Goal: Transaction & Acquisition: Purchase product/service

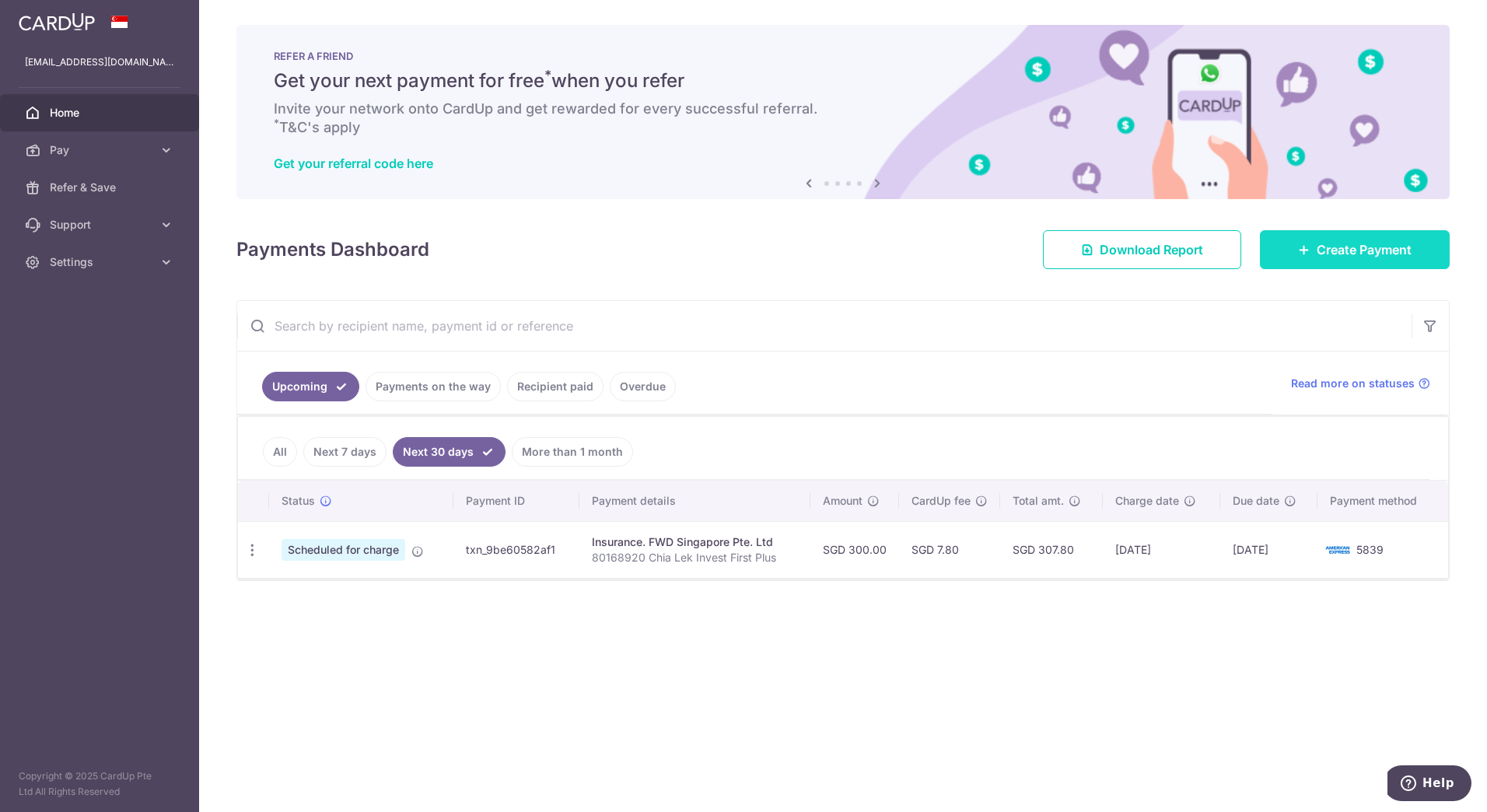
click at [1341, 244] on span "Create Payment" at bounding box center [1364, 249] width 95 height 18
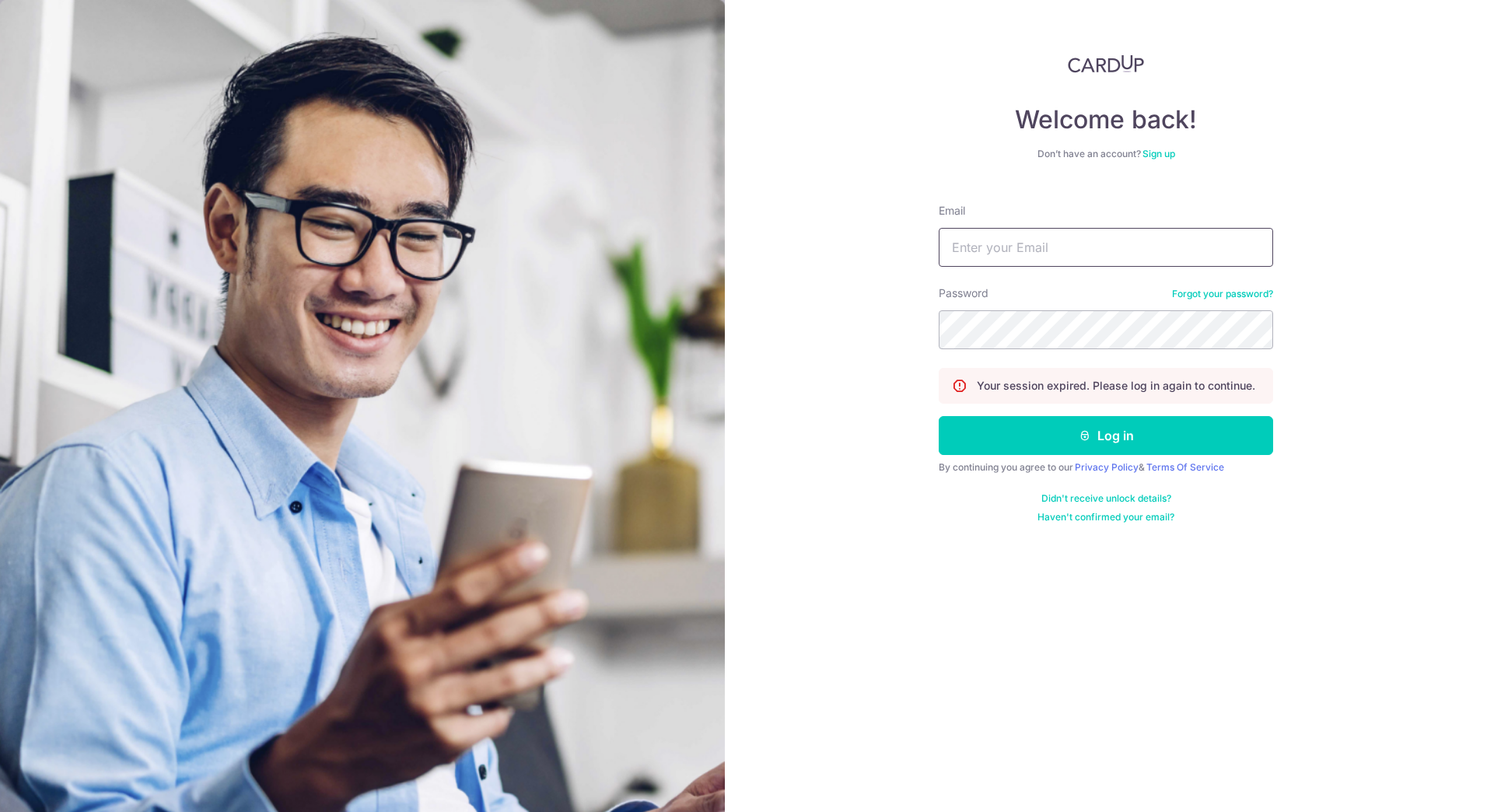
type input "[EMAIL_ADDRESS][DOMAIN_NAME]"
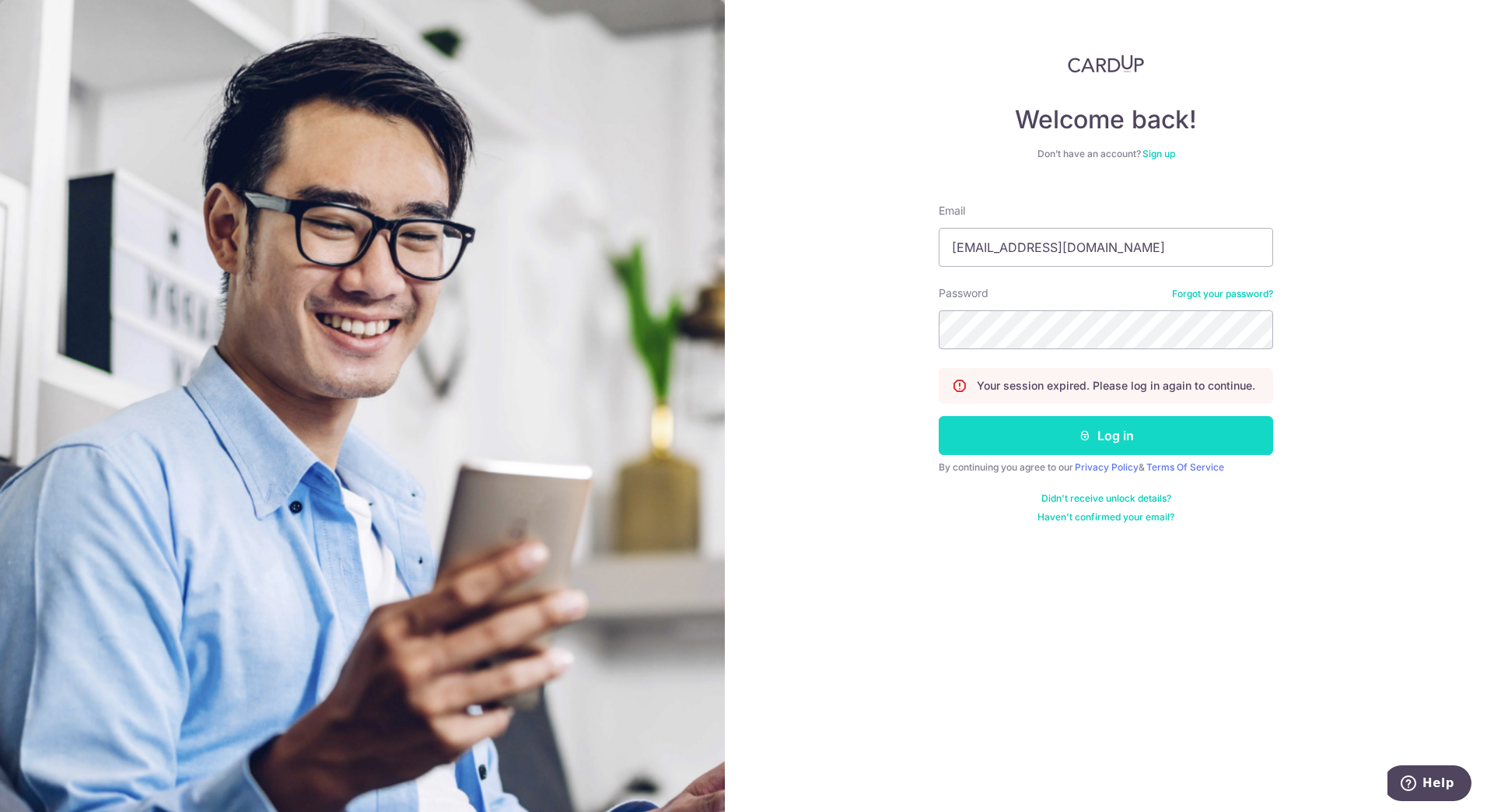
click at [1102, 429] on button "Log in" at bounding box center [1105, 435] width 335 height 39
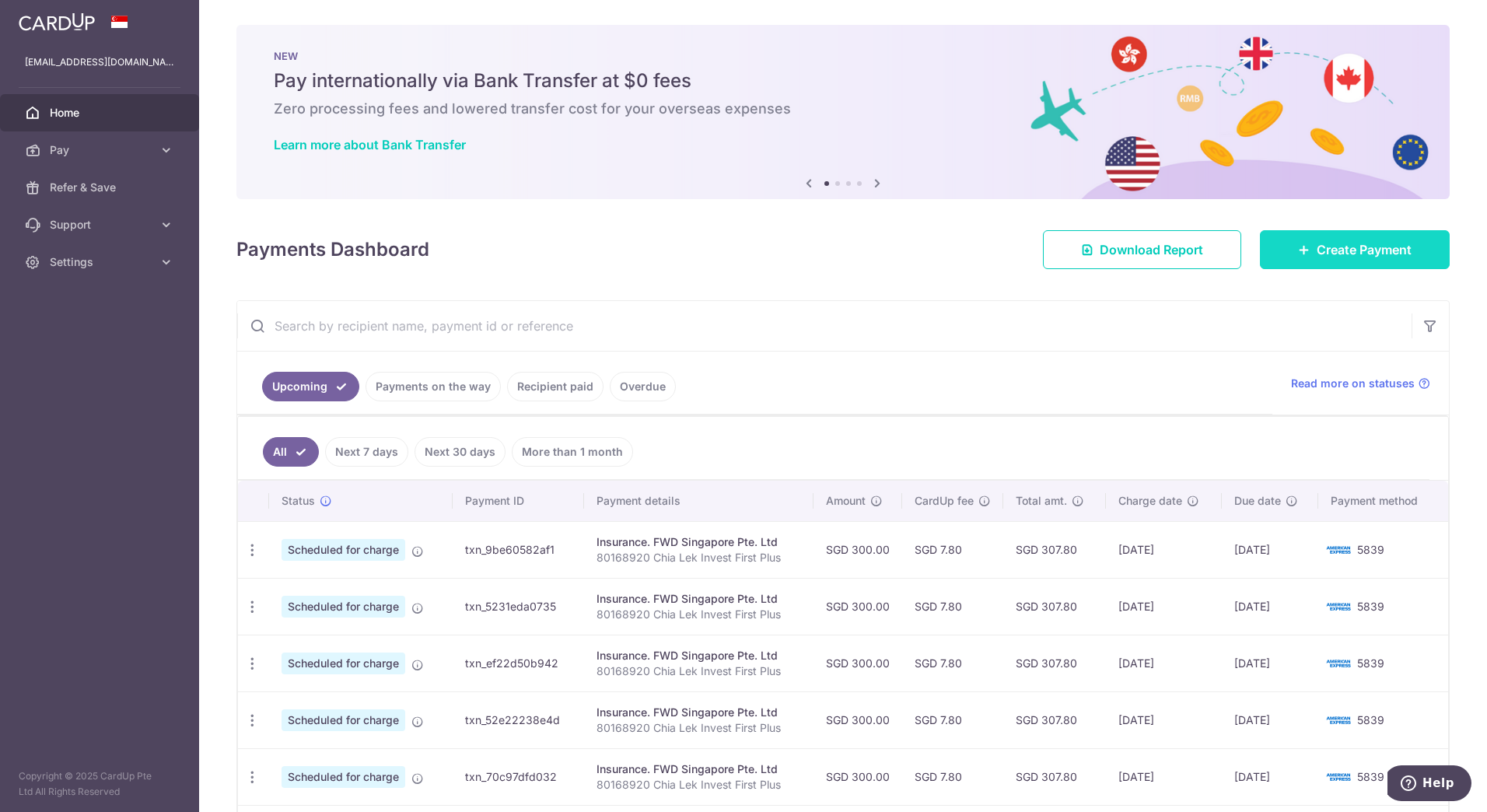
click at [1351, 256] on span "Create Payment" at bounding box center [1364, 249] width 95 height 18
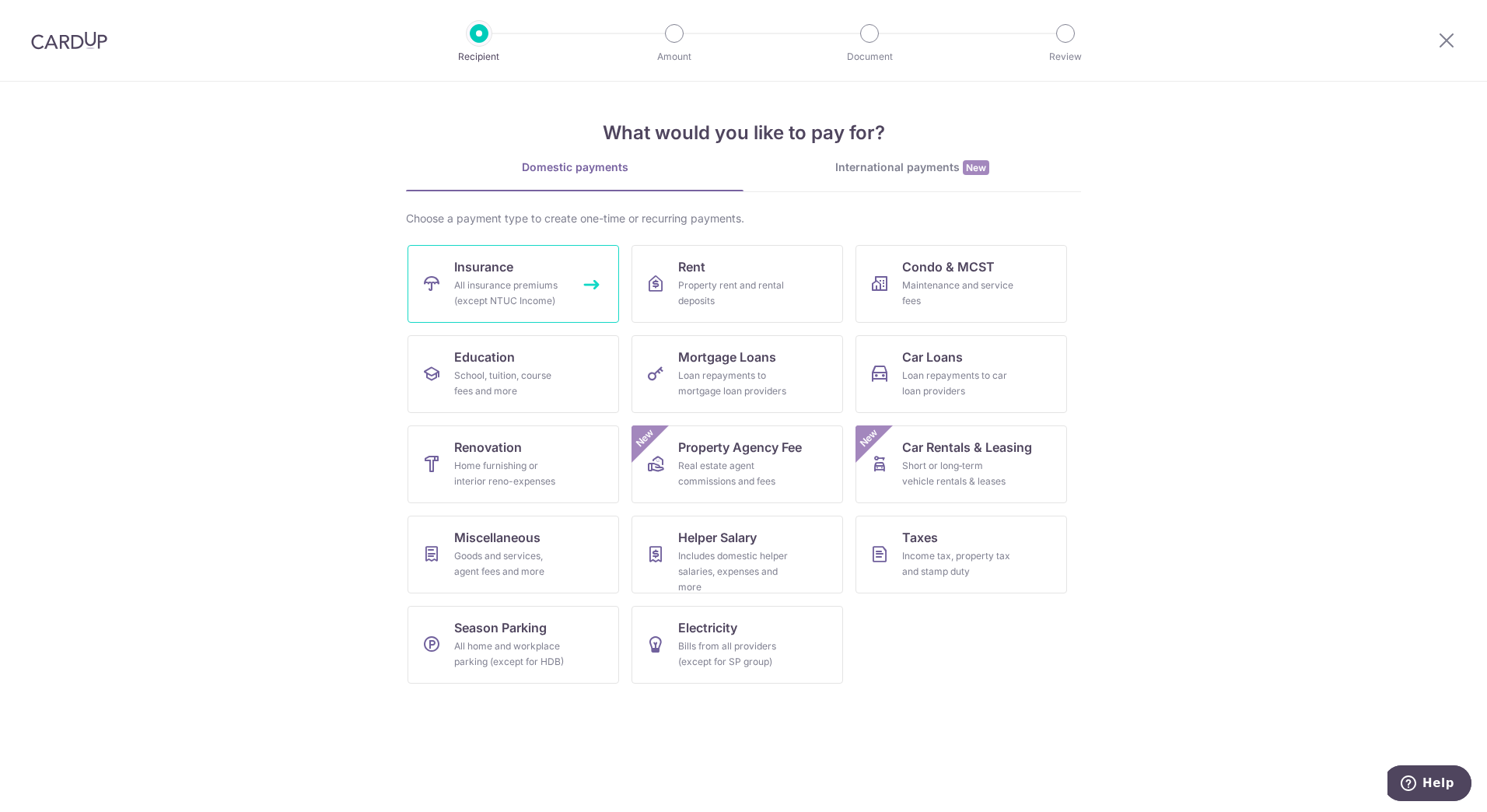
click at [567, 288] on link "Insurance All insurance premiums (except NTUC Income)" at bounding box center [513, 284] width 212 height 78
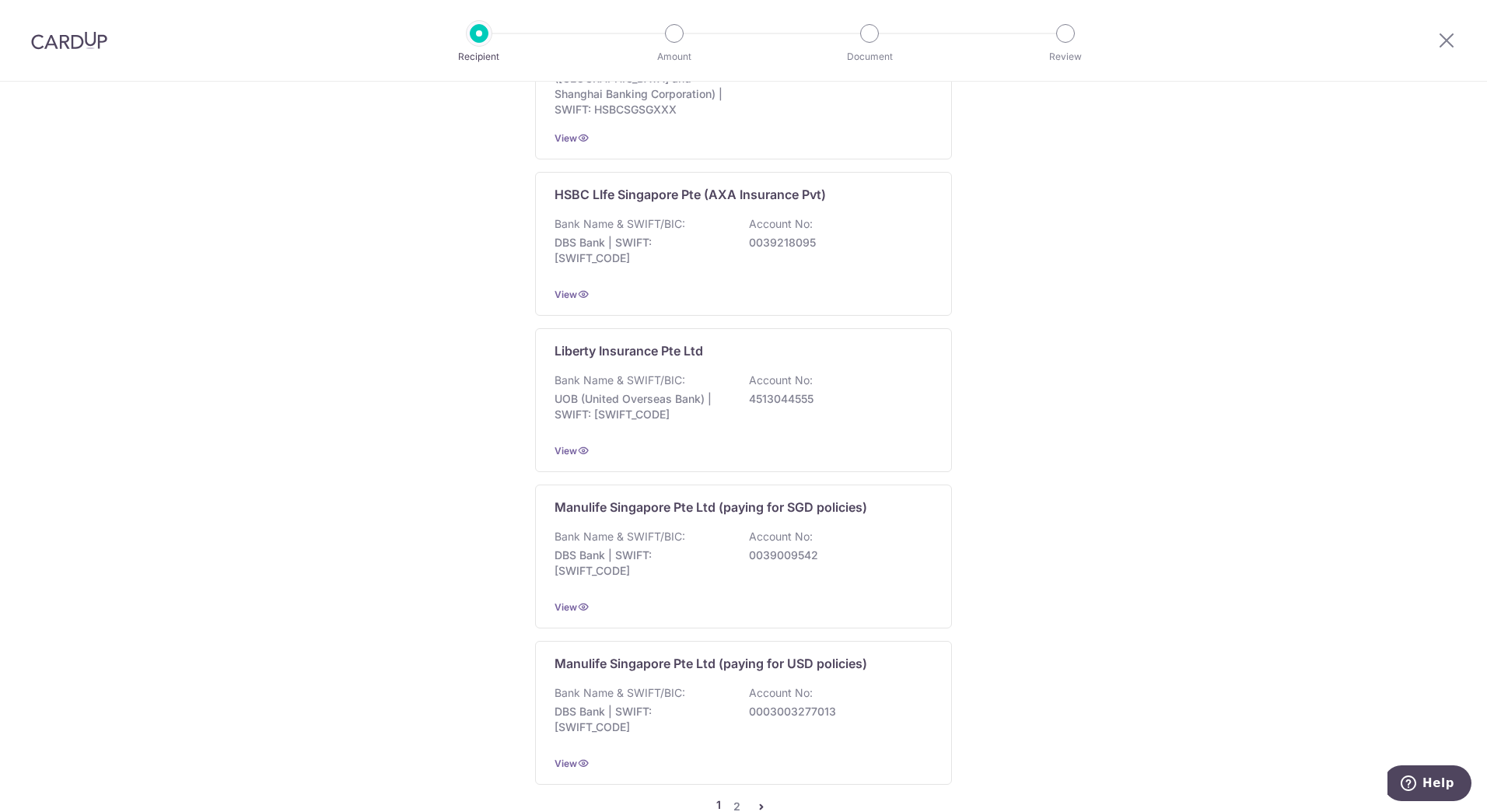
scroll to position [1322, 0]
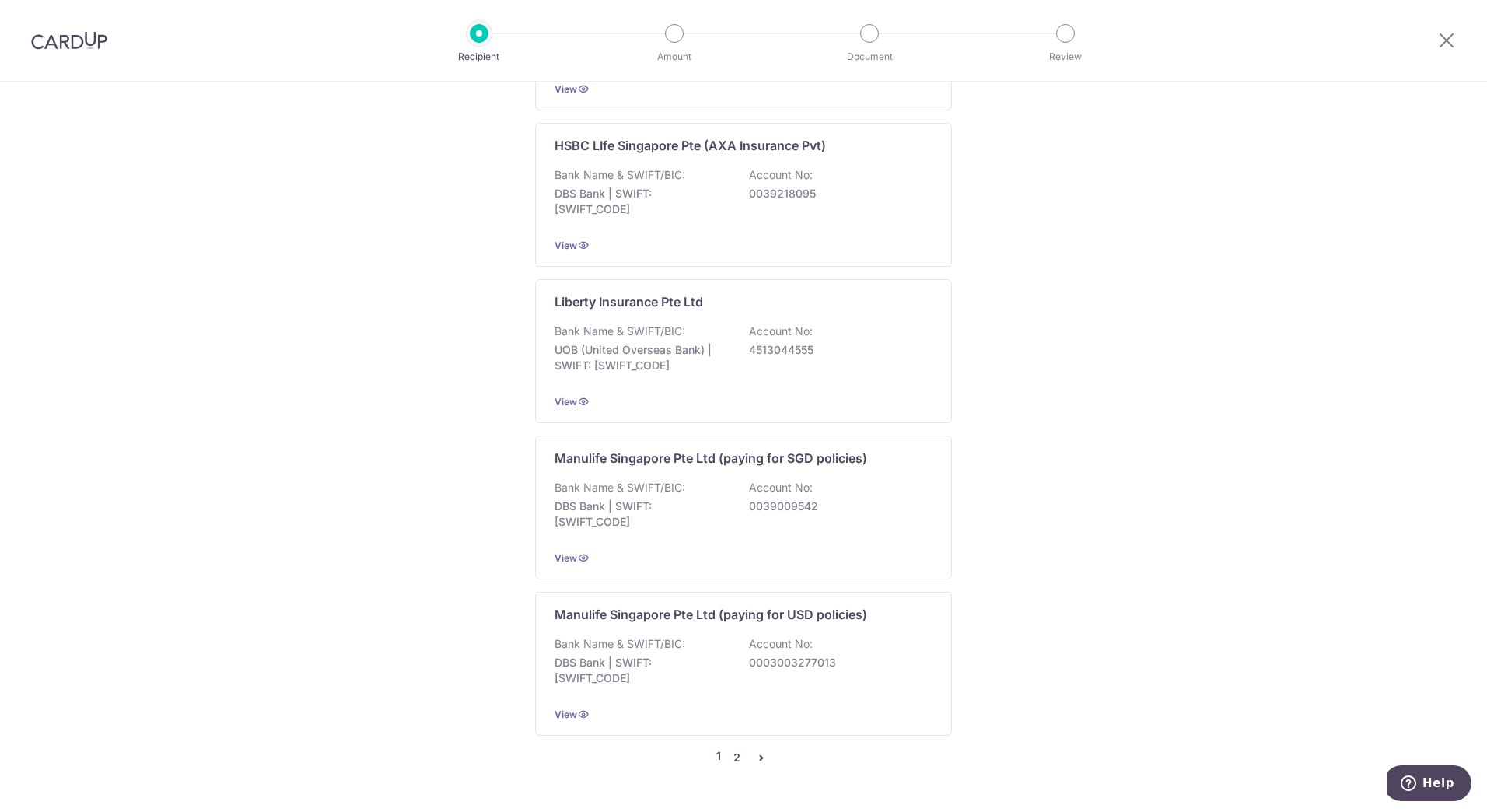
click at [731, 749] on link "2" at bounding box center [736, 757] width 18 height 18
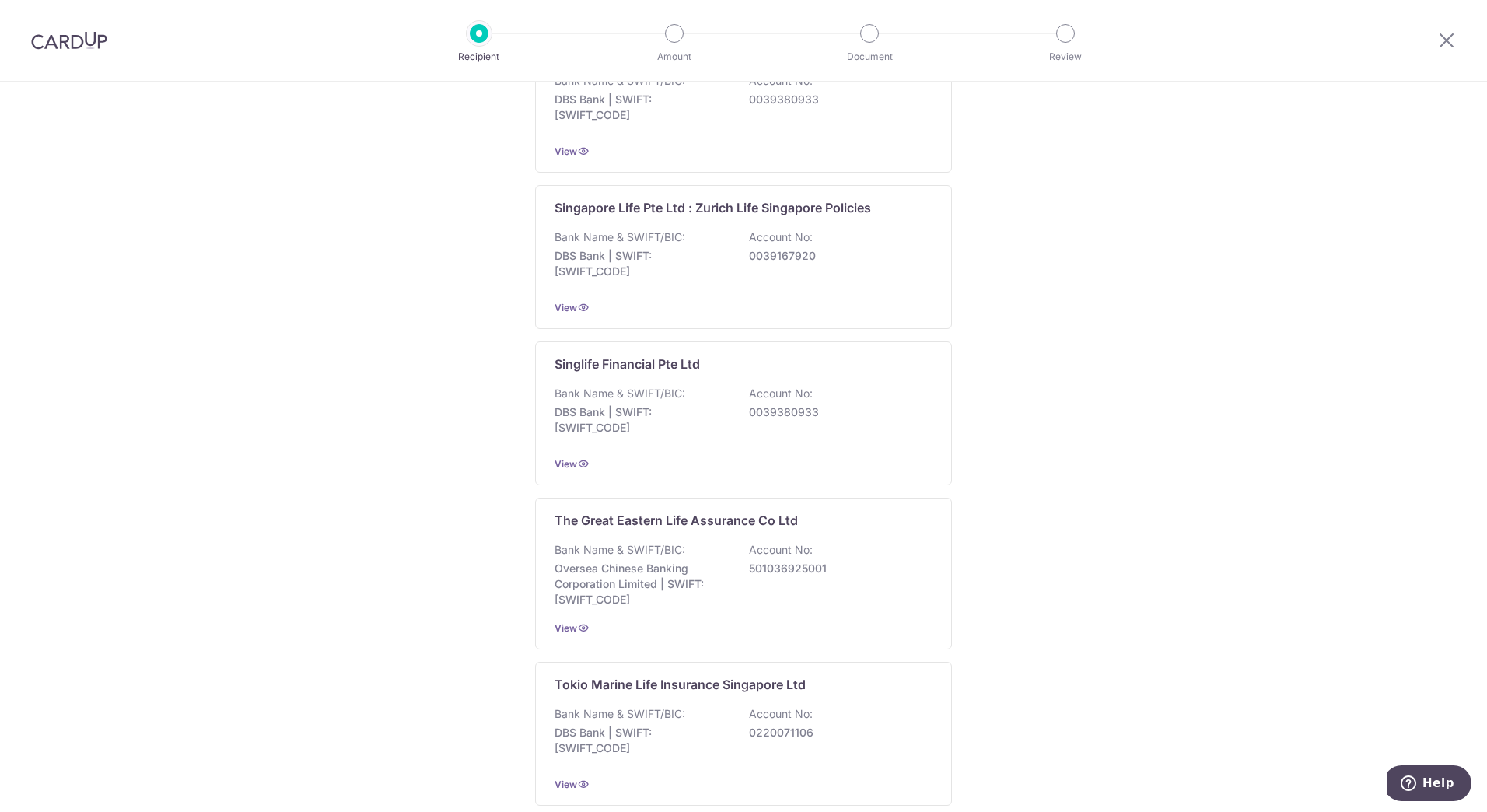
scroll to position [1361, 0]
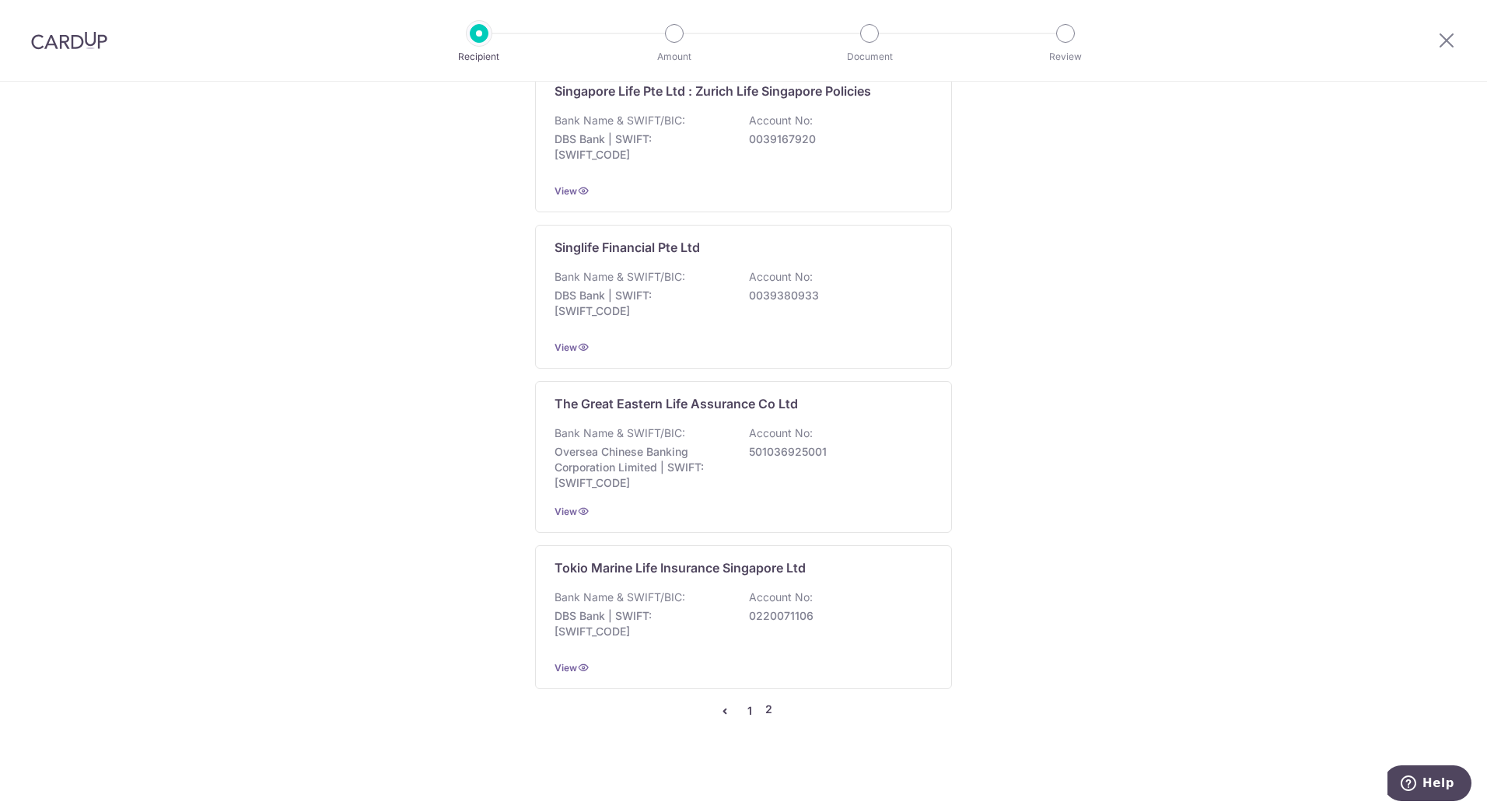
click at [745, 709] on link "1" at bounding box center [749, 710] width 18 height 18
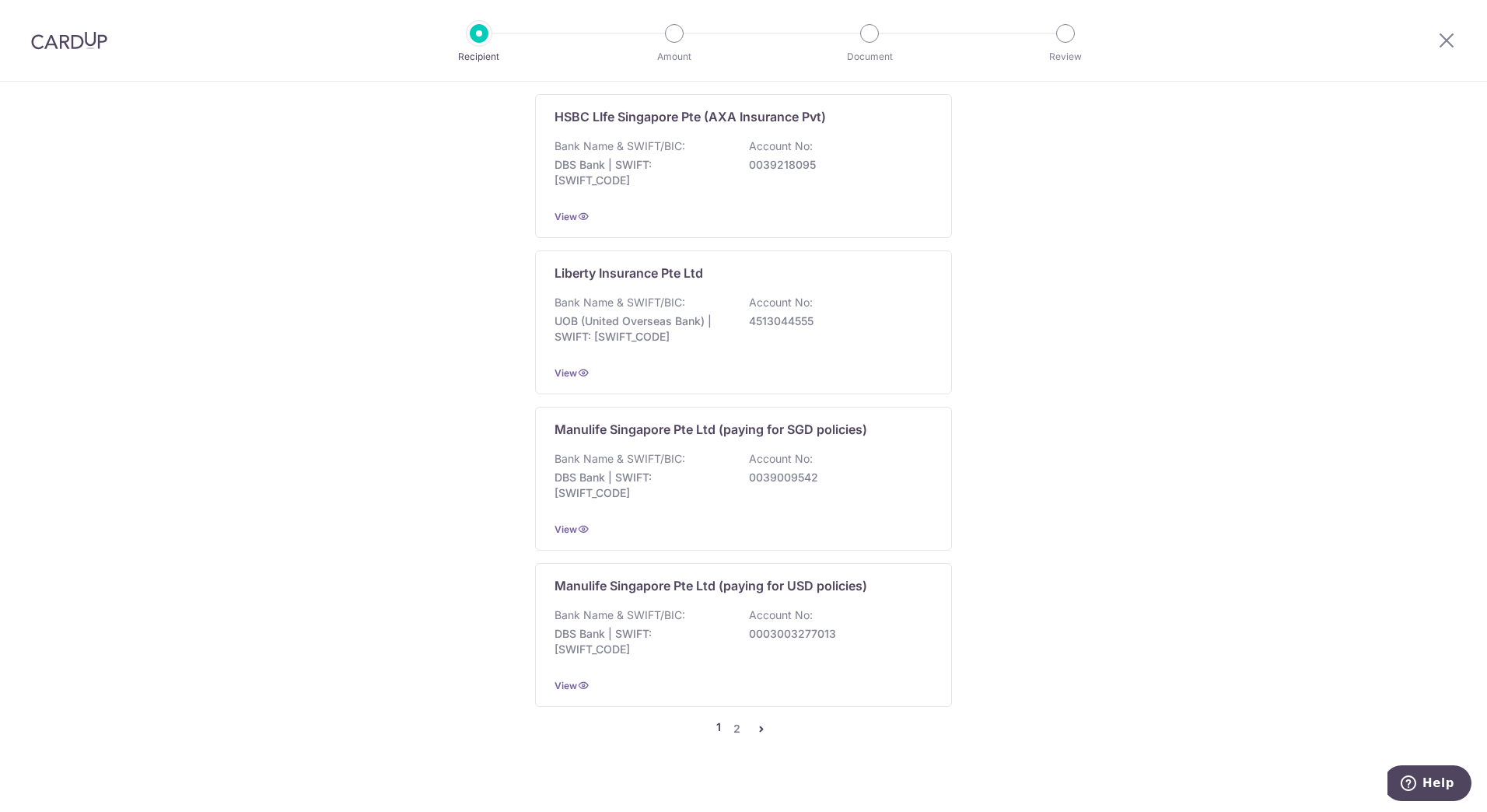
scroll to position [1354, 0]
click at [856, 487] on div "Bank Name & SWIFT/BIC: DBS Bank | SWIFT: [SWIFT_CODE] Account No: 0039009542" at bounding box center [744, 477] width 378 height 58
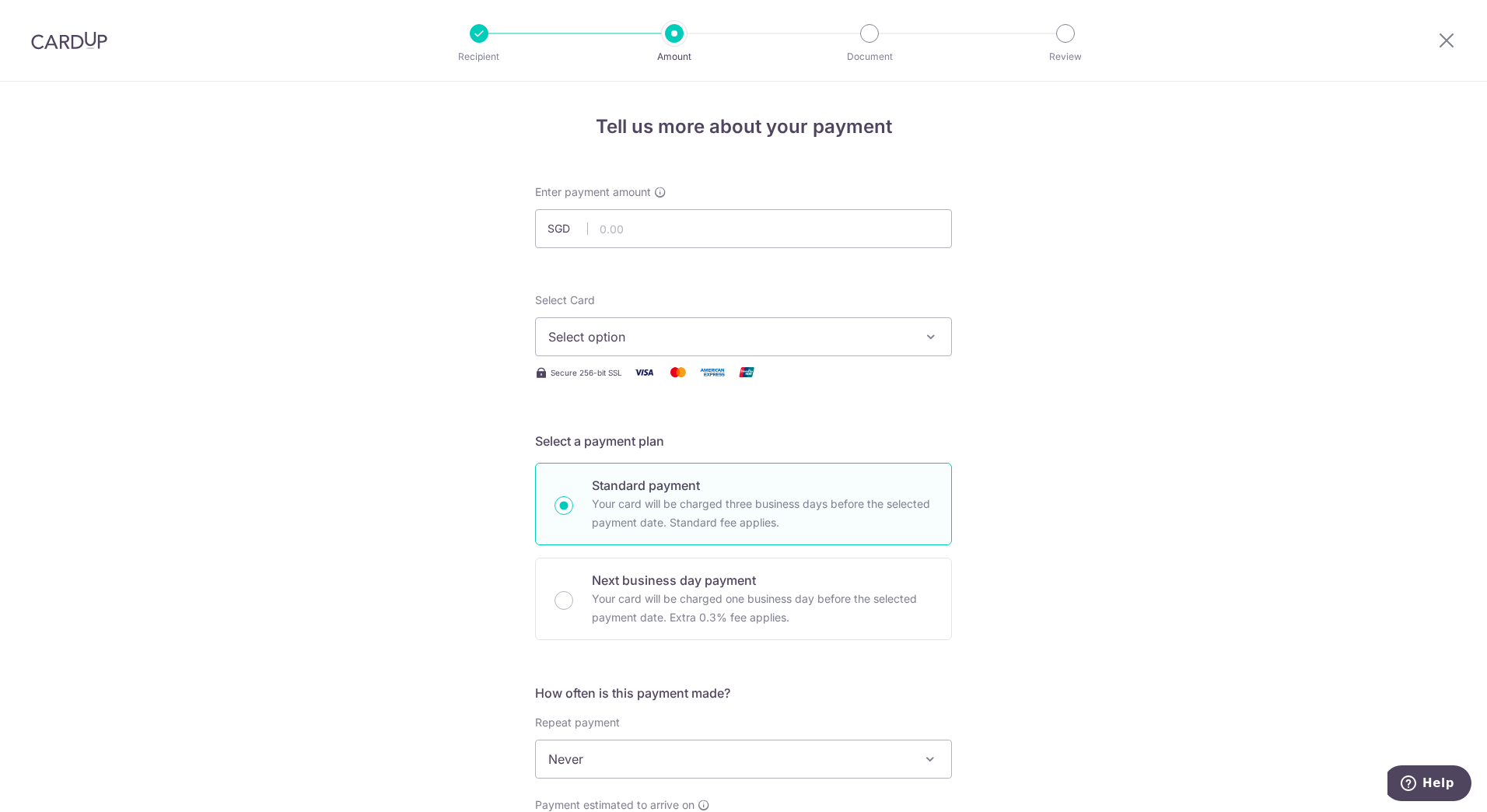
click at [1117, 379] on div "Tell us more about your payment Enter payment amount SGD Select Card Select opt…" at bounding box center [743, 785] width 1487 height 1407
click at [679, 224] on input "text" at bounding box center [743, 228] width 417 height 39
paste input "260.52"
type input "260.52"
click at [976, 256] on div "Tell us more about your payment Enter payment amount SGD 260.52 260.52 Select C…" at bounding box center [743, 785] width 1487 height 1407
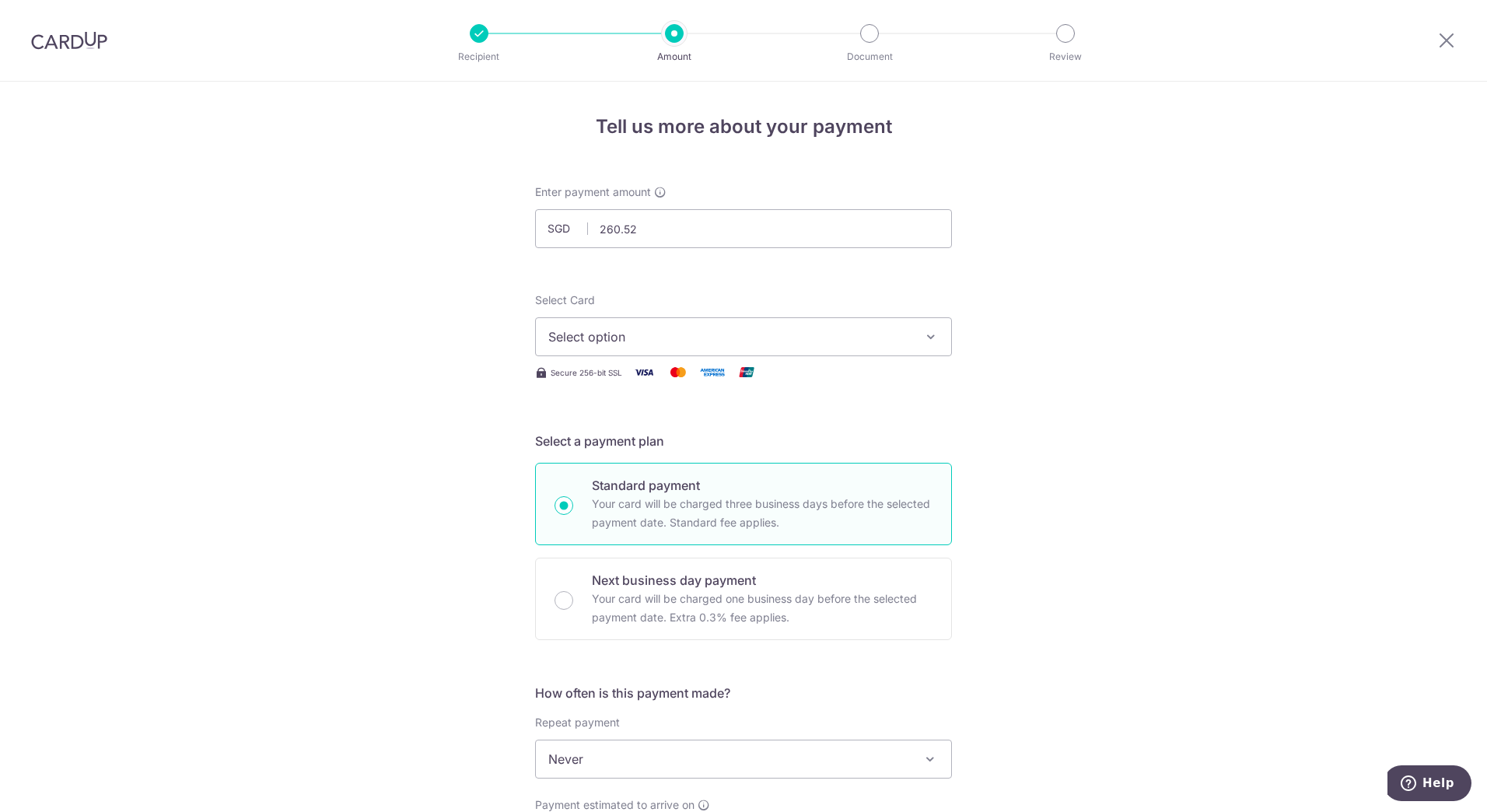
click at [838, 336] on span "Select option" at bounding box center [730, 336] width 362 height 18
click at [768, 449] on span "**** 5839" at bounding box center [743, 448] width 390 height 18
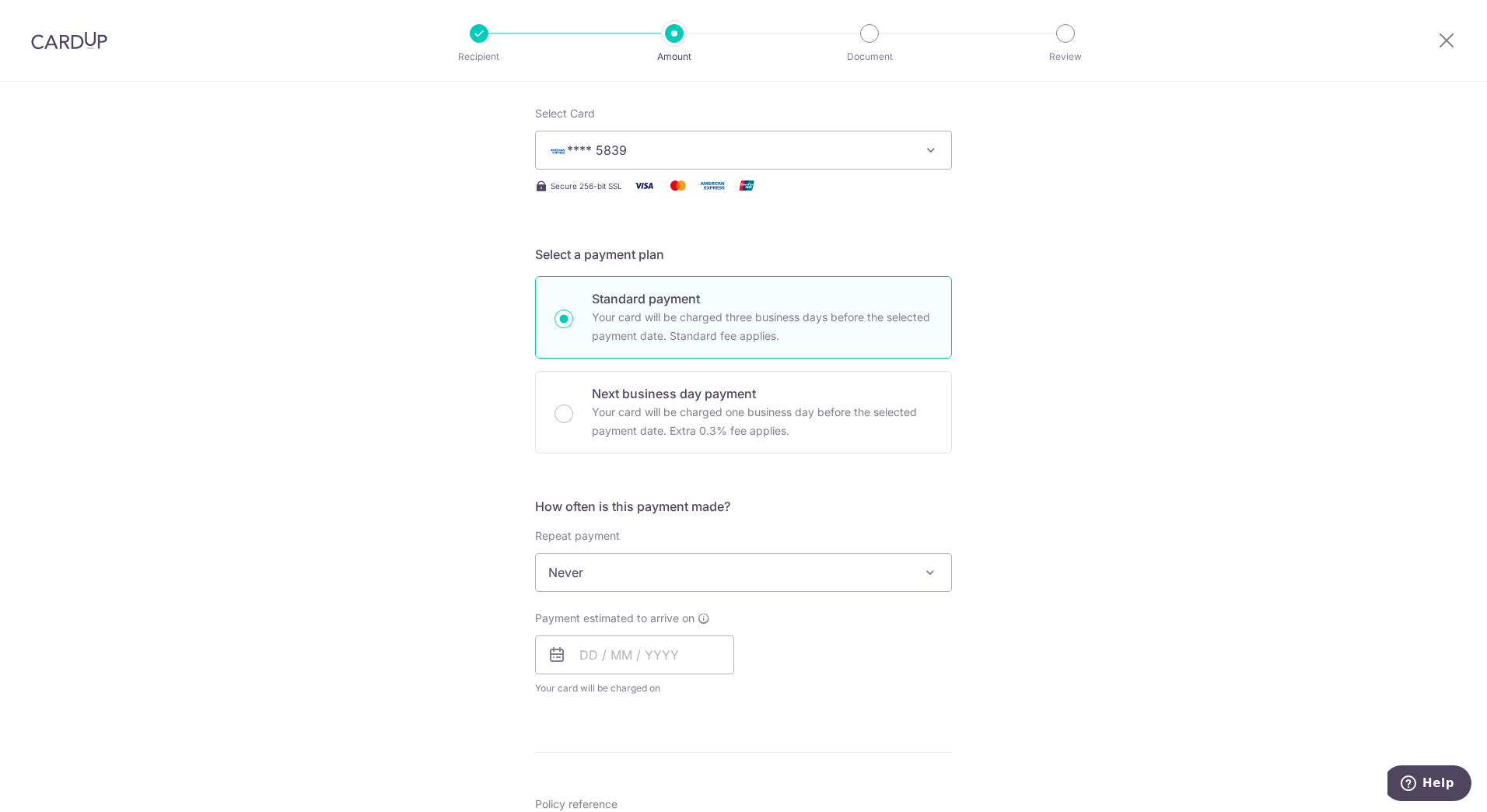
scroll to position [312, 0]
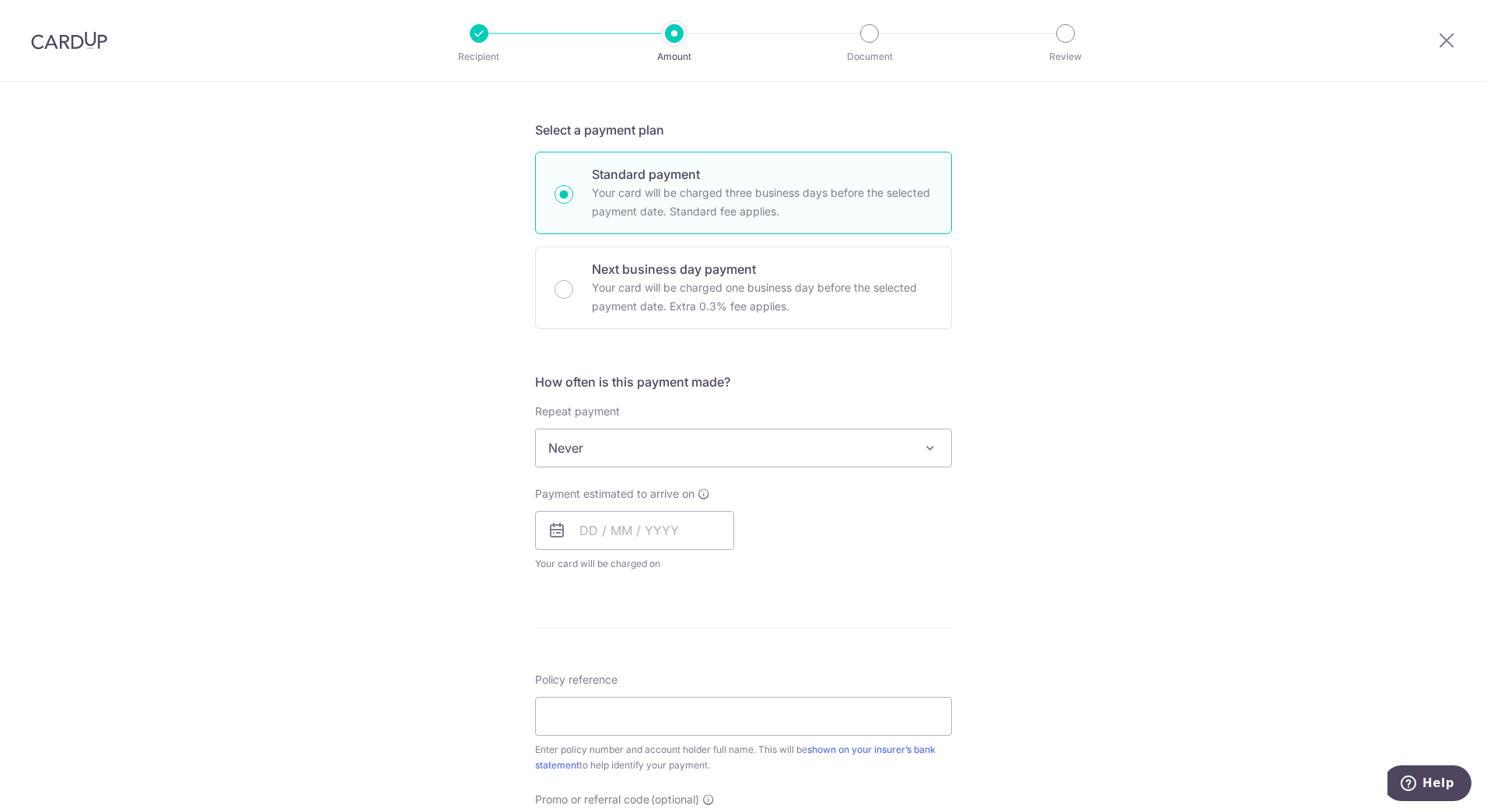
click at [699, 447] on span "Never" at bounding box center [743, 448] width 415 height 37
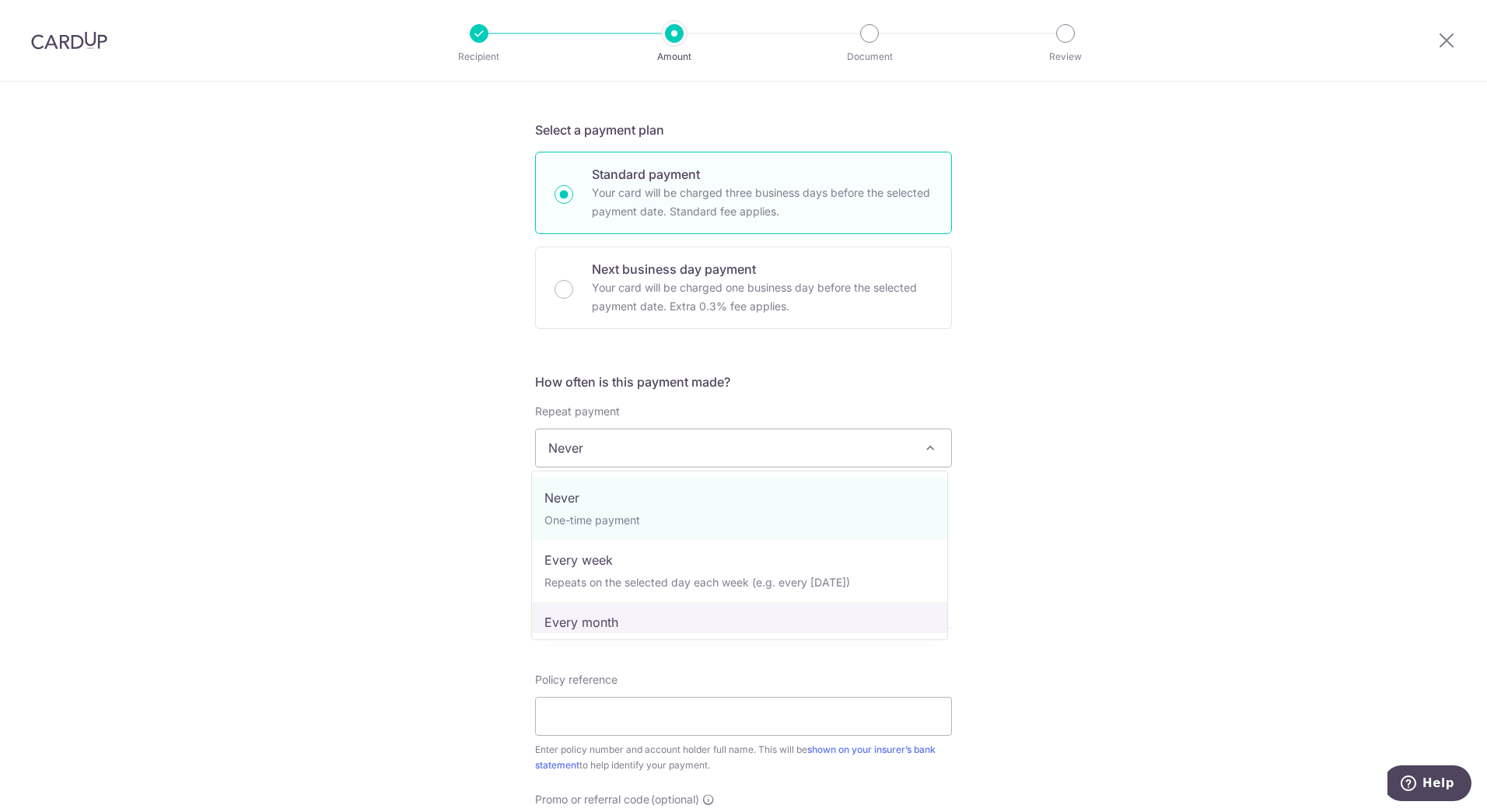
click at [589, 636] on span "Never One-time payment Every week Repeats on the selected day each week (e.g. e…" at bounding box center [739, 555] width 417 height 170
select select "3"
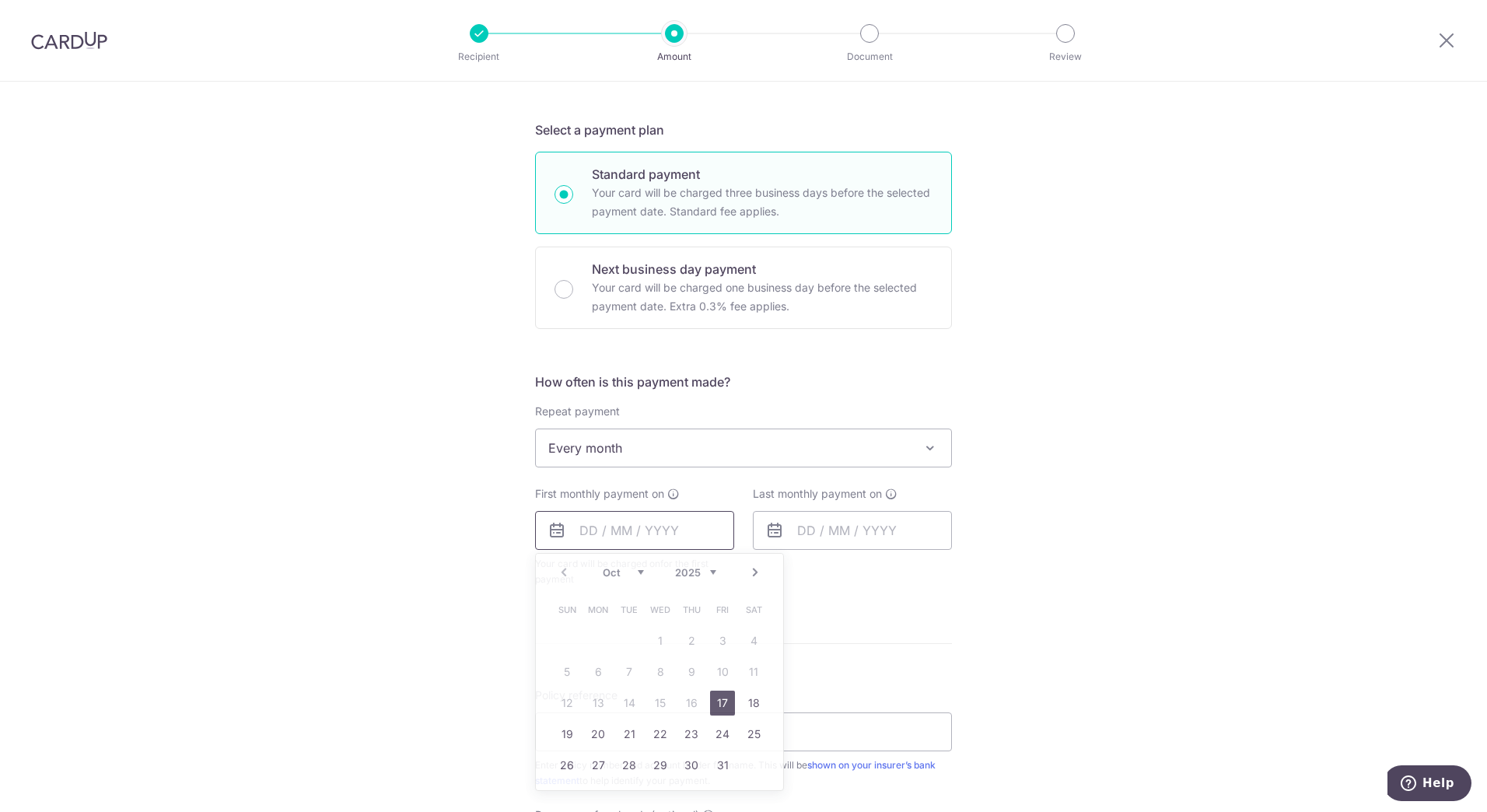
click at [616, 537] on input "text" at bounding box center [635, 530] width 199 height 39
click at [636, 577] on select "Oct Nov Dec" at bounding box center [623, 572] width 41 height 12
click at [563, 733] on link "16" at bounding box center [568, 734] width 25 height 25
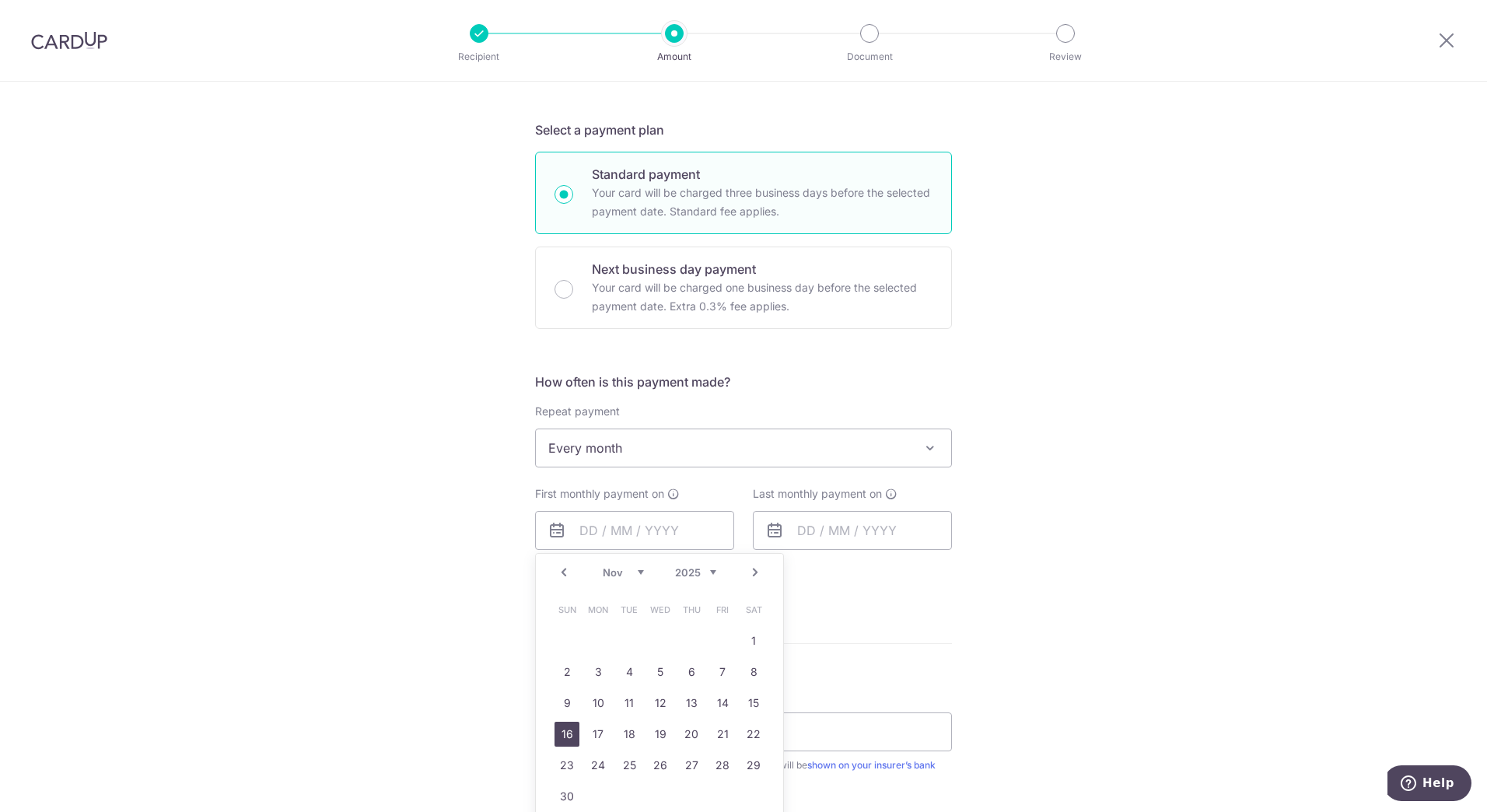
type input "16/11/2025"
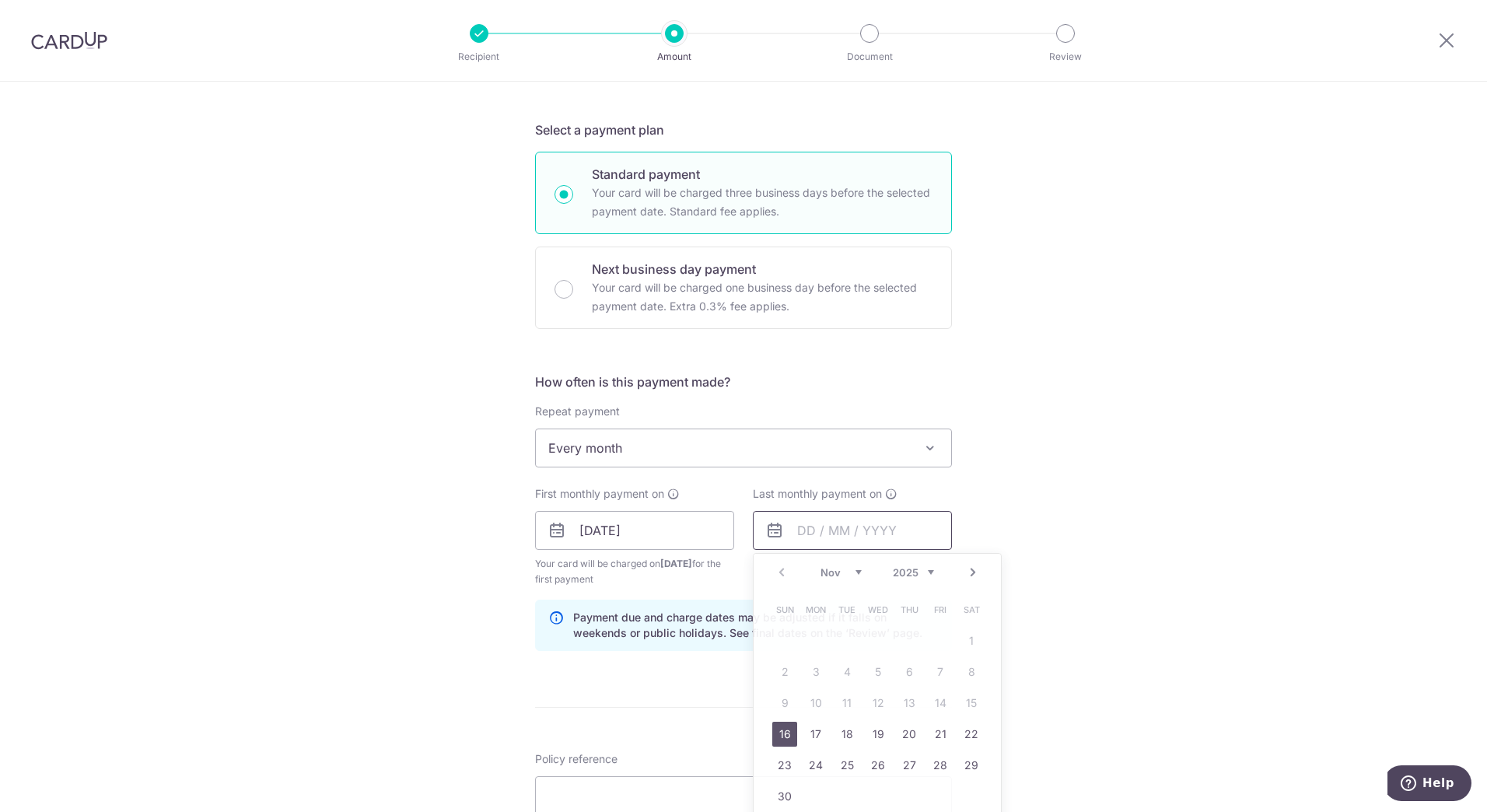
click at [899, 538] on input "text" at bounding box center [852, 530] width 199 height 39
click at [1030, 520] on div "Tell us more about your payment Enter payment amount SGD 260.52 260.52 Select C…" at bounding box center [743, 514] width 1487 height 1487
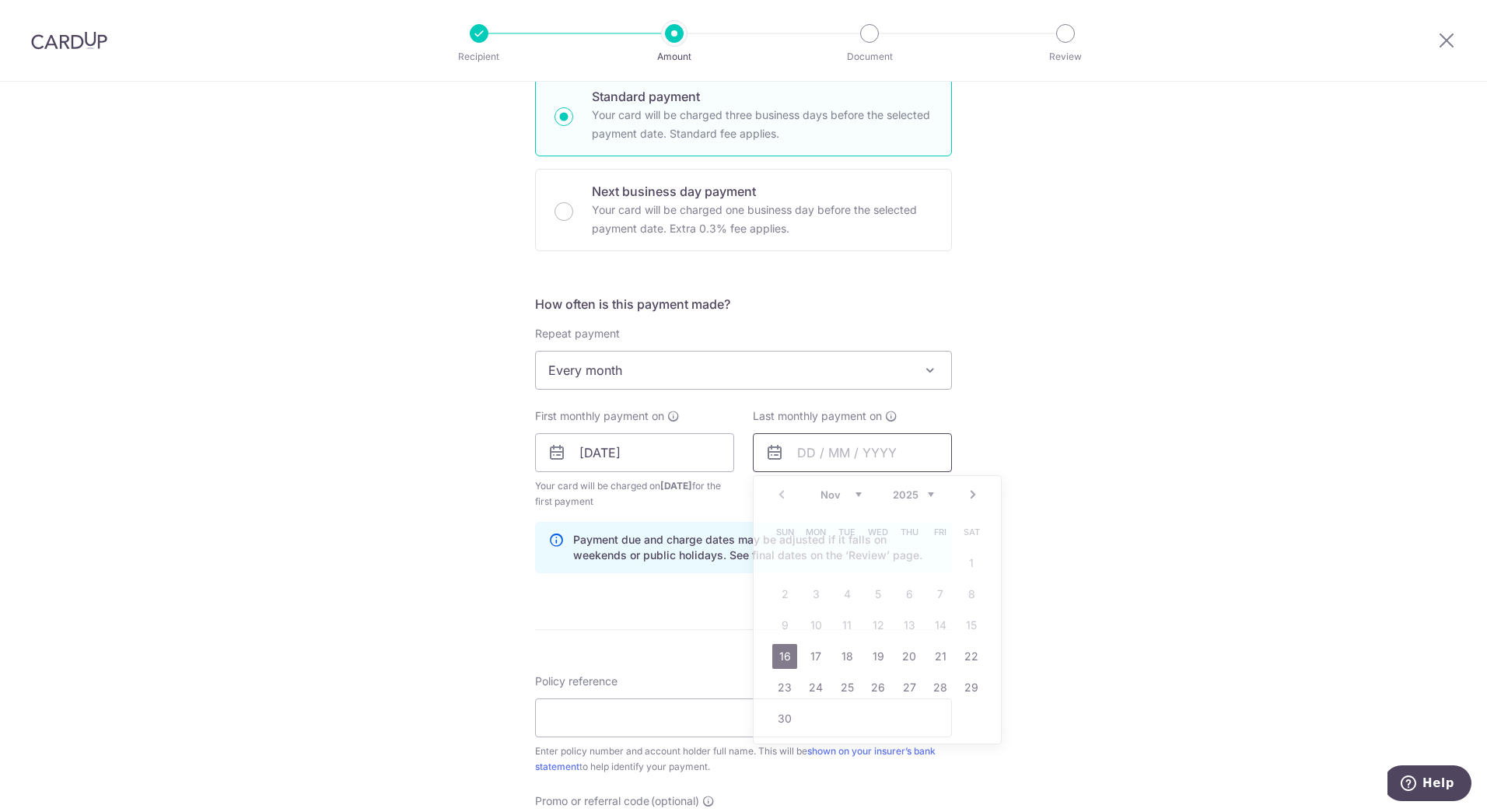
click at [876, 455] on input "text" at bounding box center [852, 452] width 199 height 39
click at [1110, 427] on div "Tell us more about your payment Enter payment amount SGD 260.52 260.52 Select C…" at bounding box center [743, 435] width 1487 height 1487
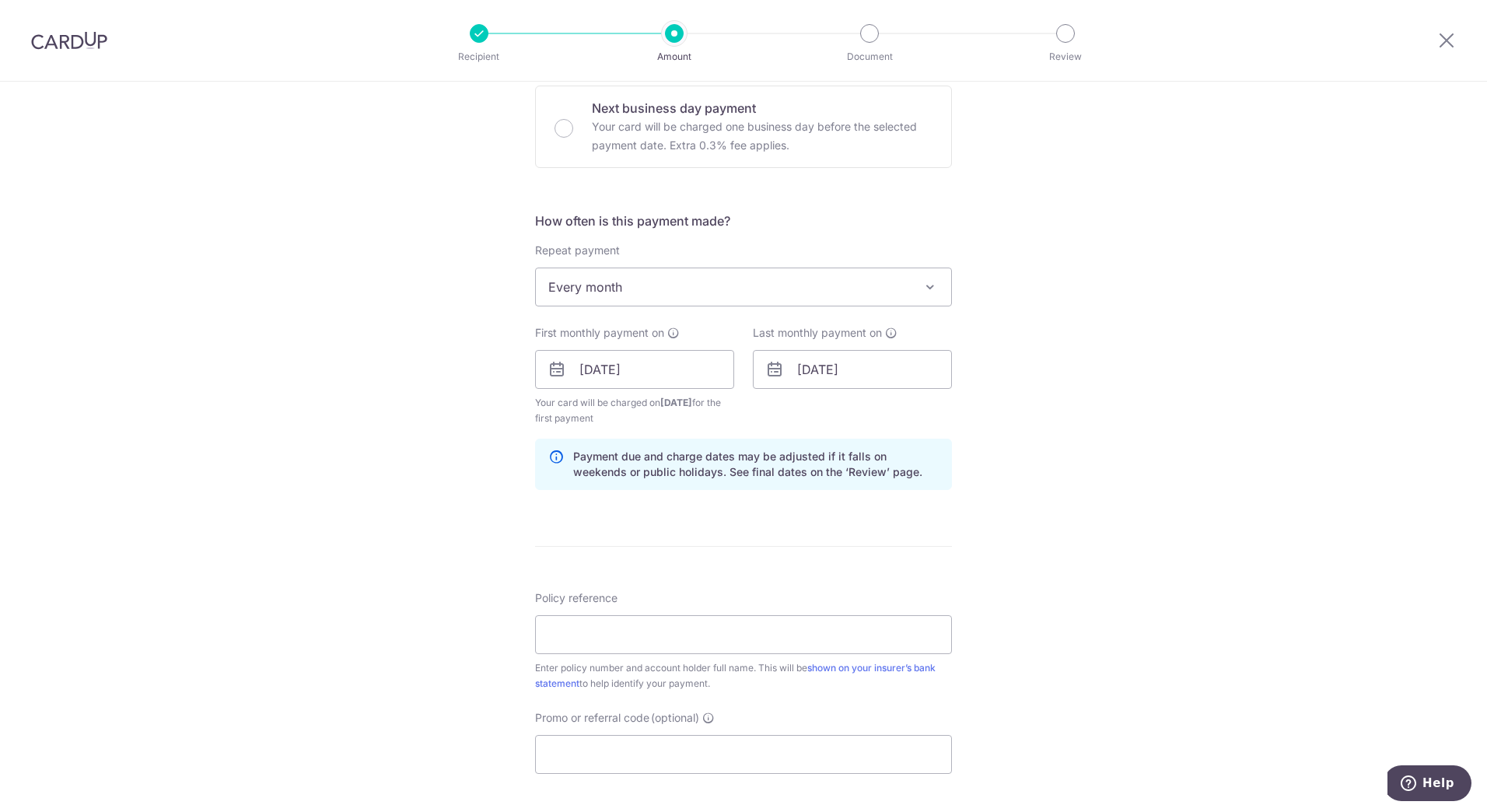
scroll to position [545, 0]
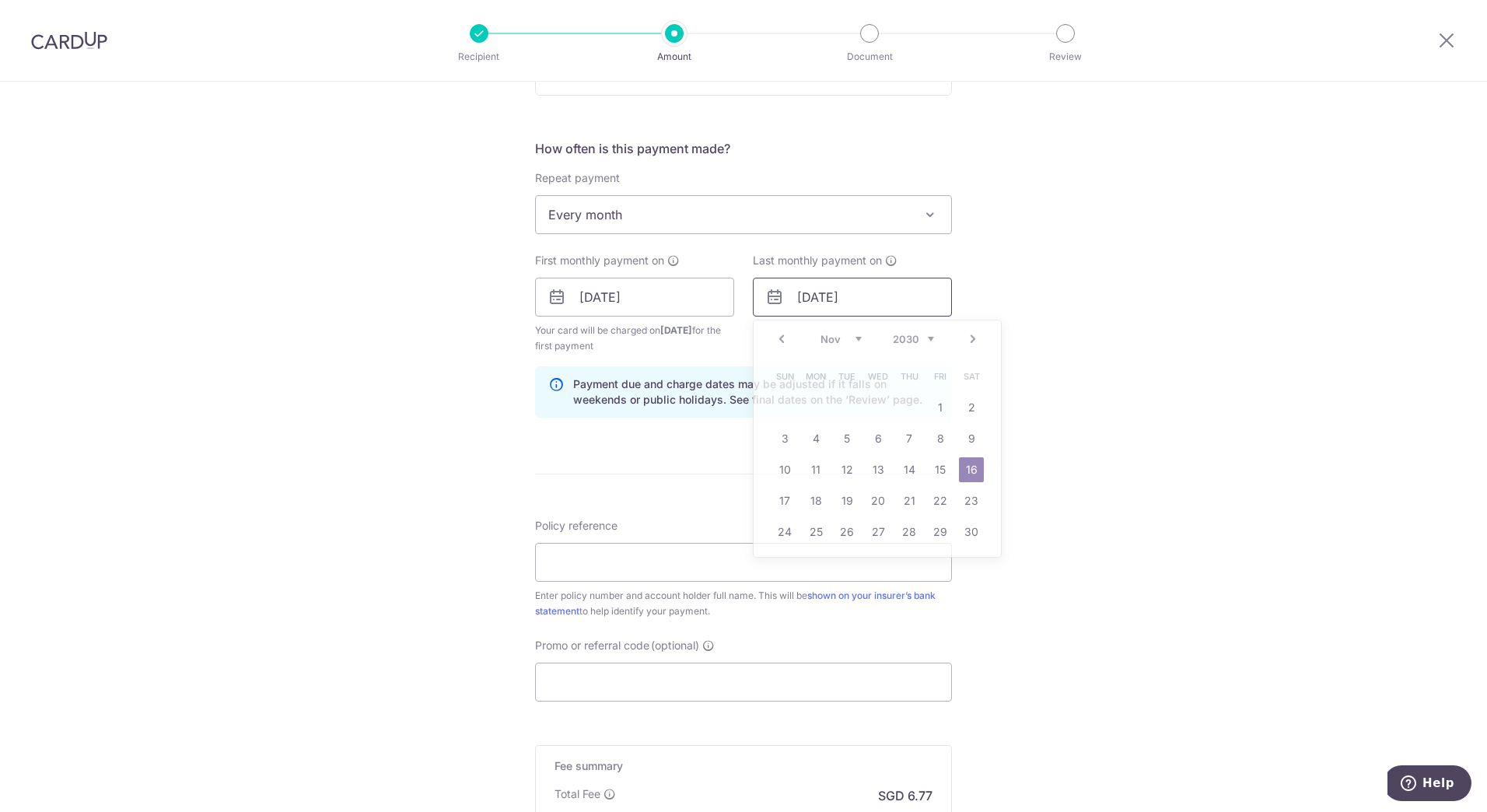
click at [869, 307] on input "16/11/2030" at bounding box center [852, 297] width 199 height 39
click at [864, 302] on input "16/11/2030" at bounding box center [852, 297] width 199 height 39
type input "16/11/2035"
click at [1062, 296] on div "Tell us more about your payment Enter payment amount SGD 260.52 260.52 Select C…" at bounding box center [743, 280] width 1487 height 1487
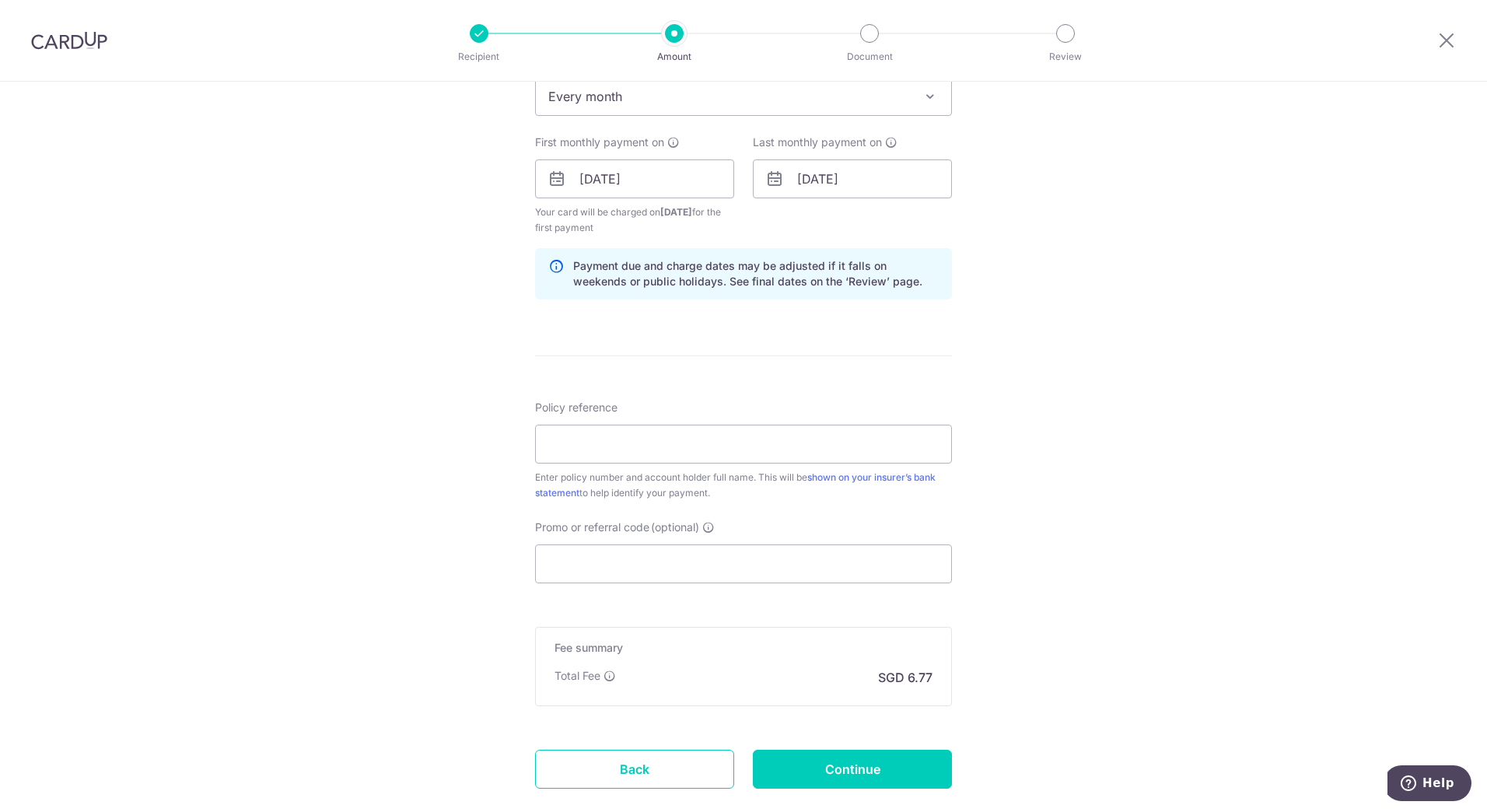
scroll to position [700, 0]
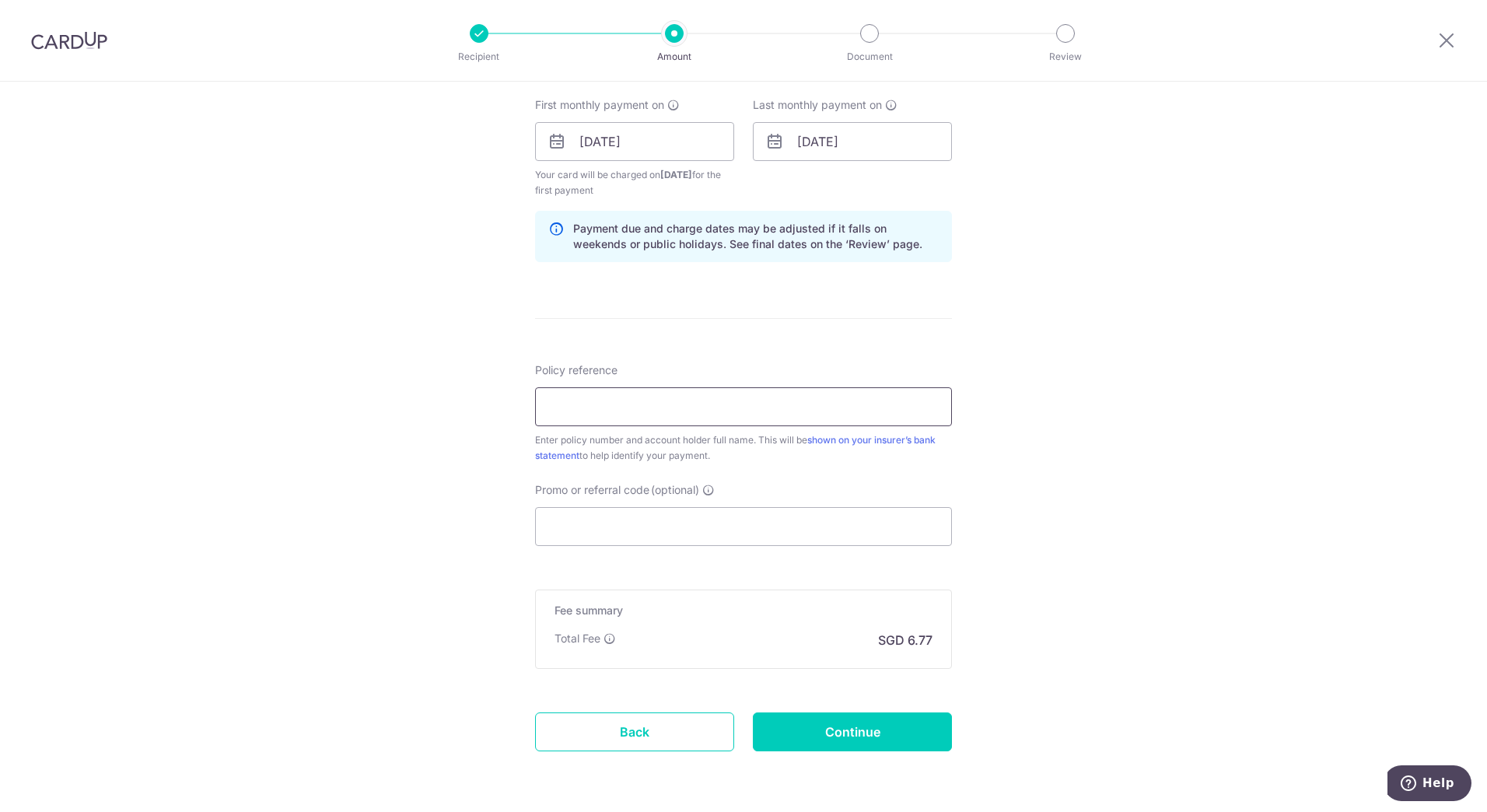
click at [761, 400] on input "Policy reference" at bounding box center [743, 406] width 417 height 39
paste input "1492900349"
type input "1492900349"
click at [1029, 455] on div "Tell us more about your payment Enter payment amount SGD 260.52 260.52 Select C…" at bounding box center [743, 125] width 1487 height 1487
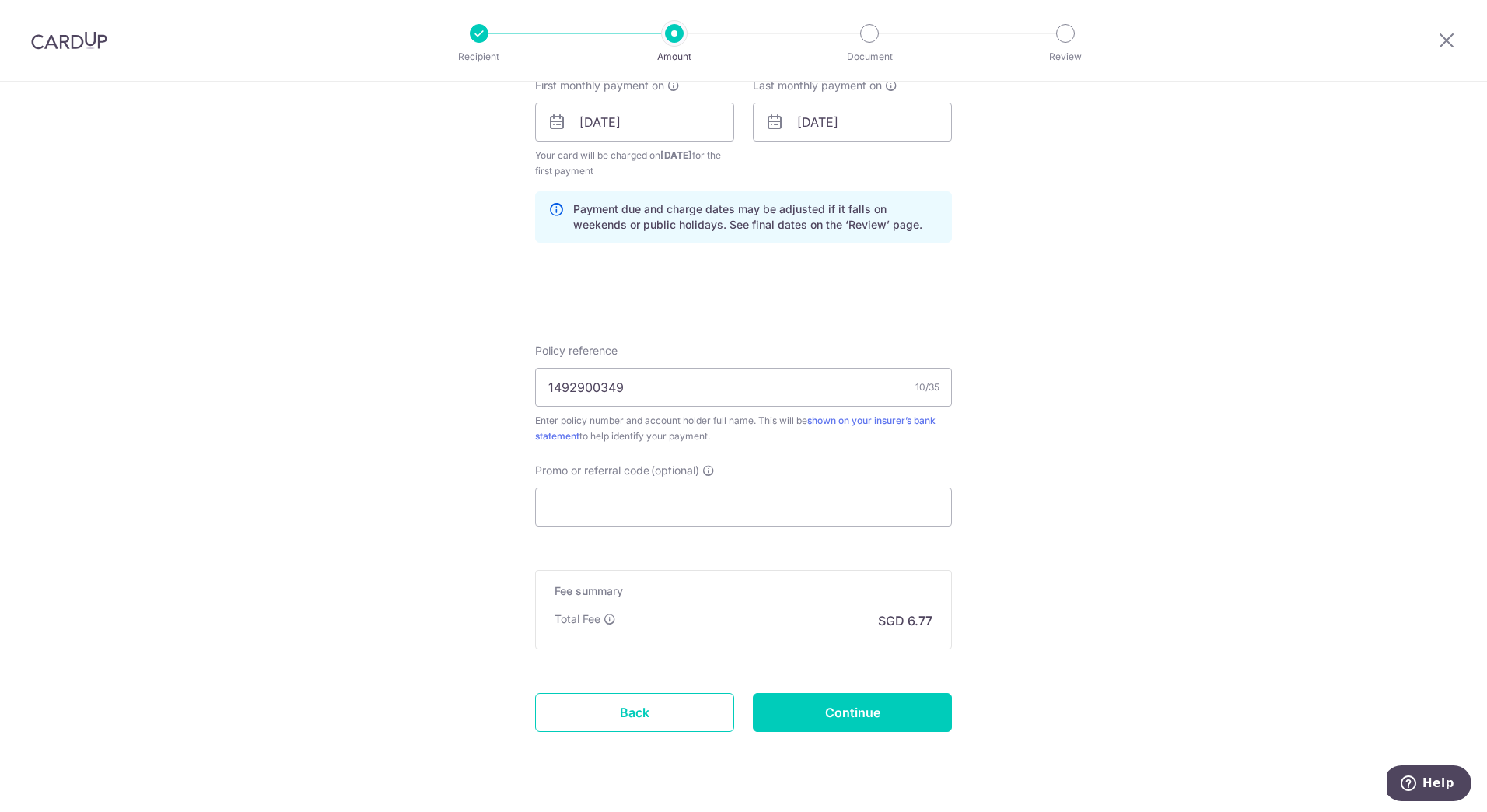
scroll to position [756, 0]
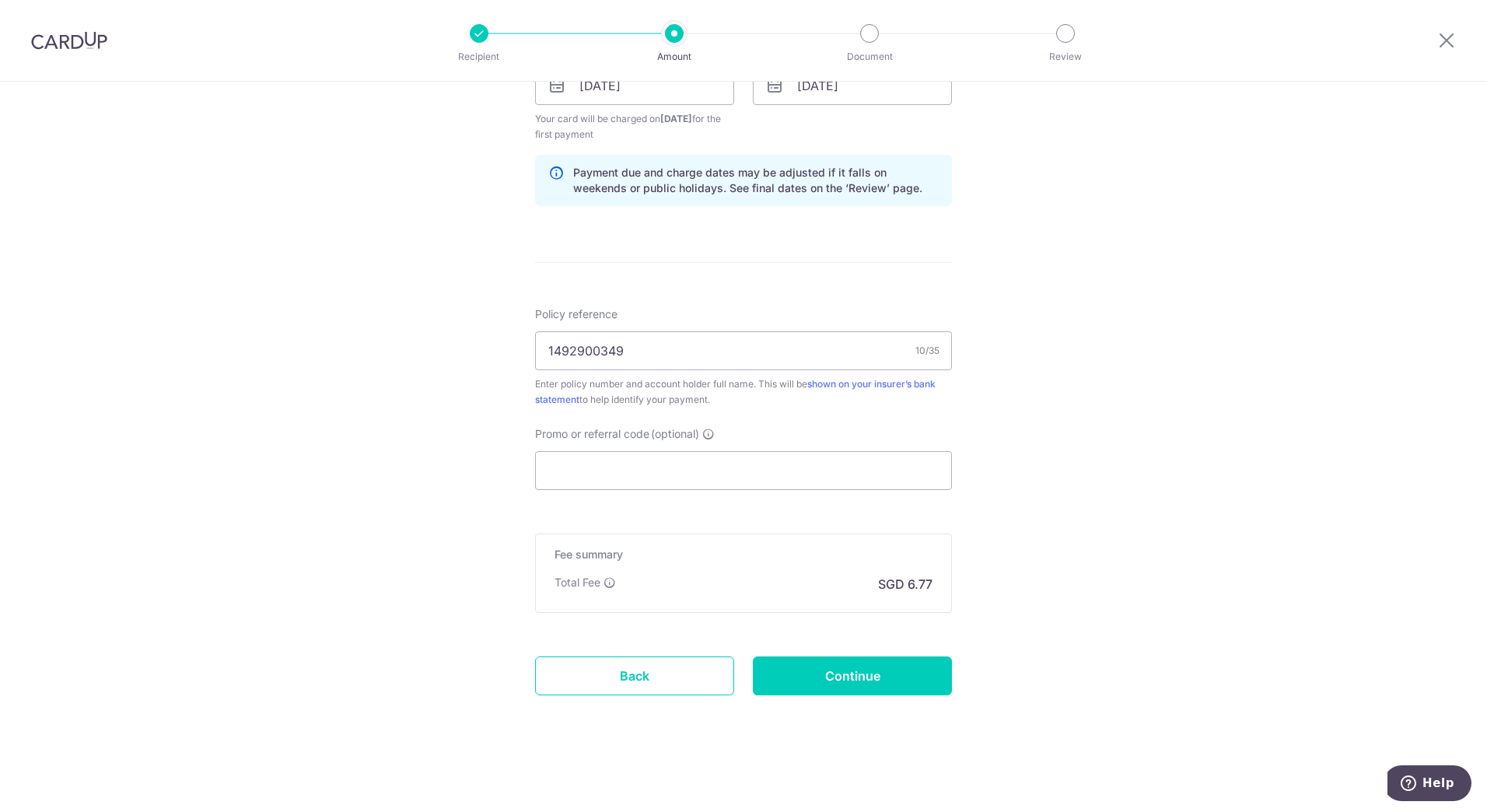
click at [919, 589] on p "SGD 6.77" at bounding box center [905, 584] width 55 height 18
copy p "6.77"
click at [828, 681] on input "Continue" at bounding box center [852, 676] width 199 height 39
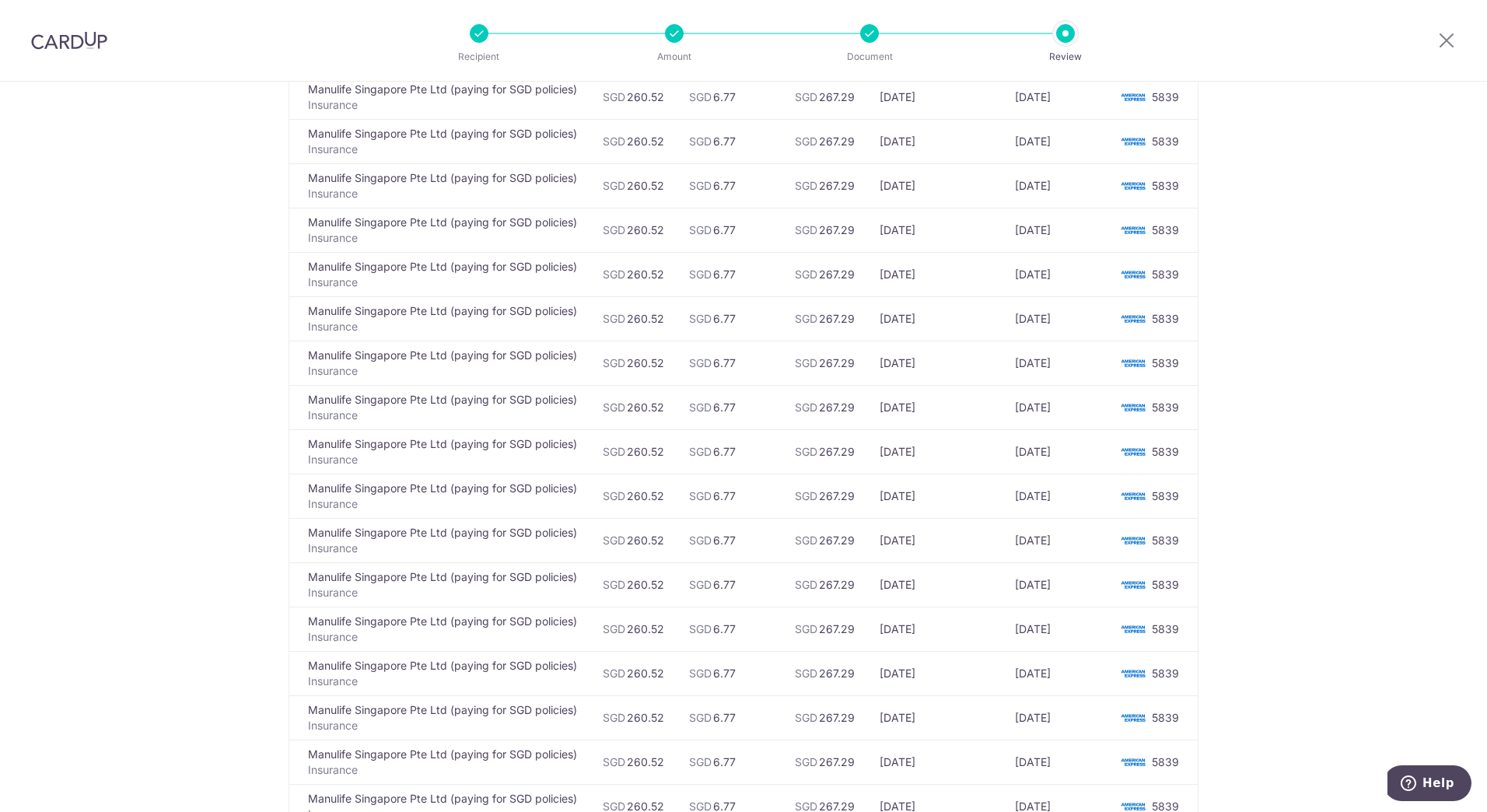
scroll to position [5071, 0]
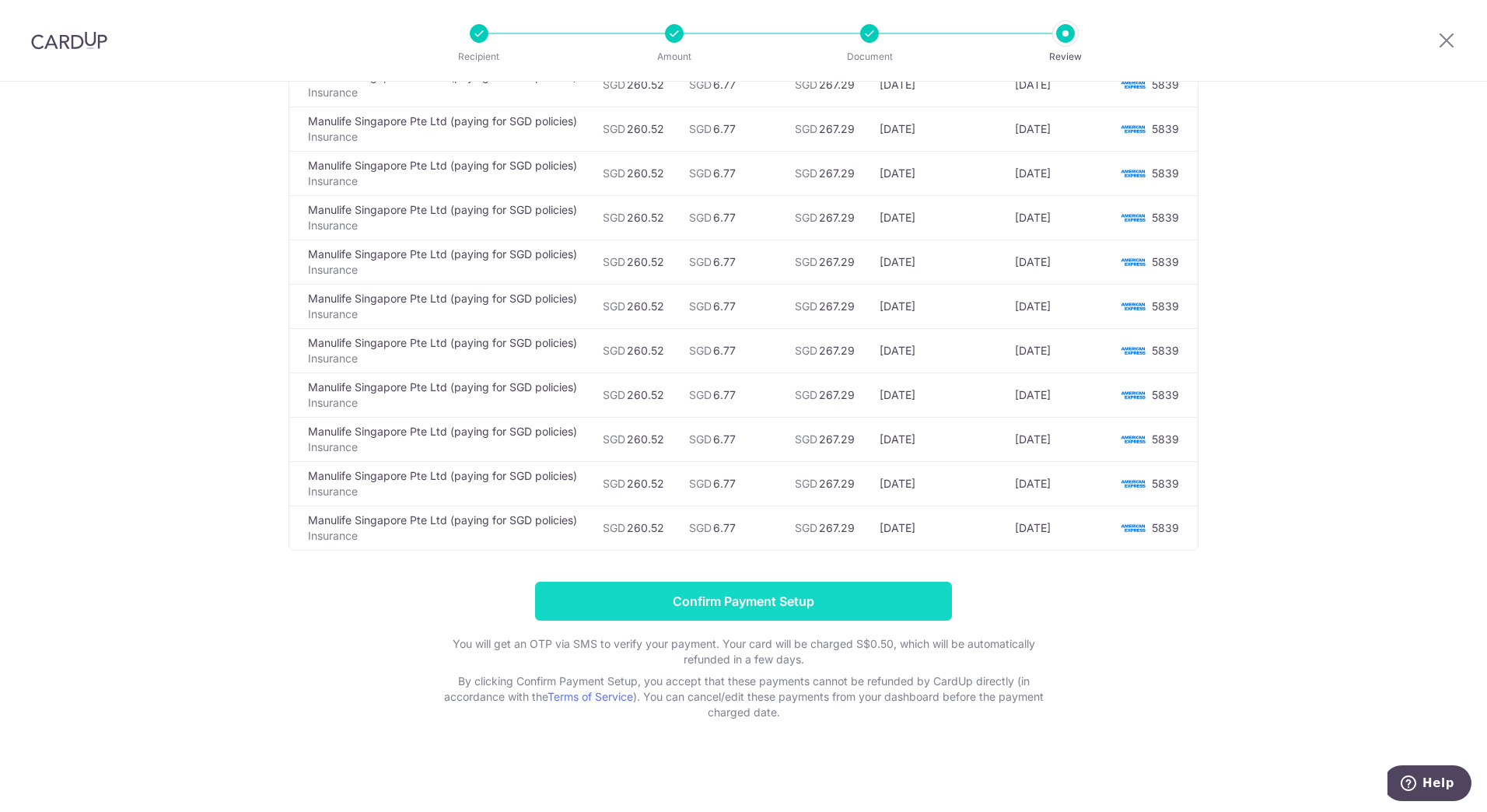
click at [778, 612] on input "Confirm Payment Setup" at bounding box center [743, 601] width 417 height 39
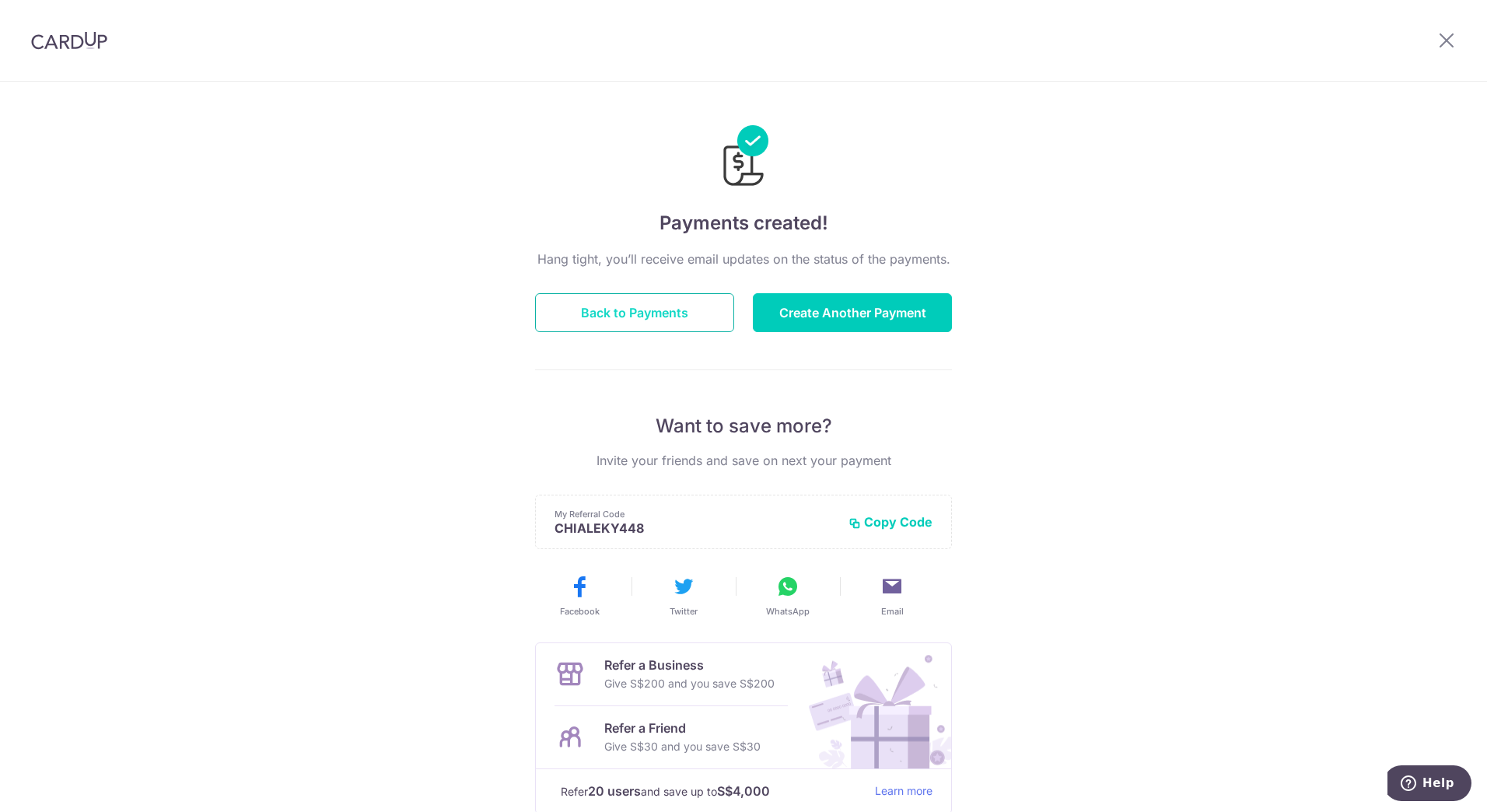
click at [654, 308] on button "Back to Payments" at bounding box center [635, 313] width 199 height 39
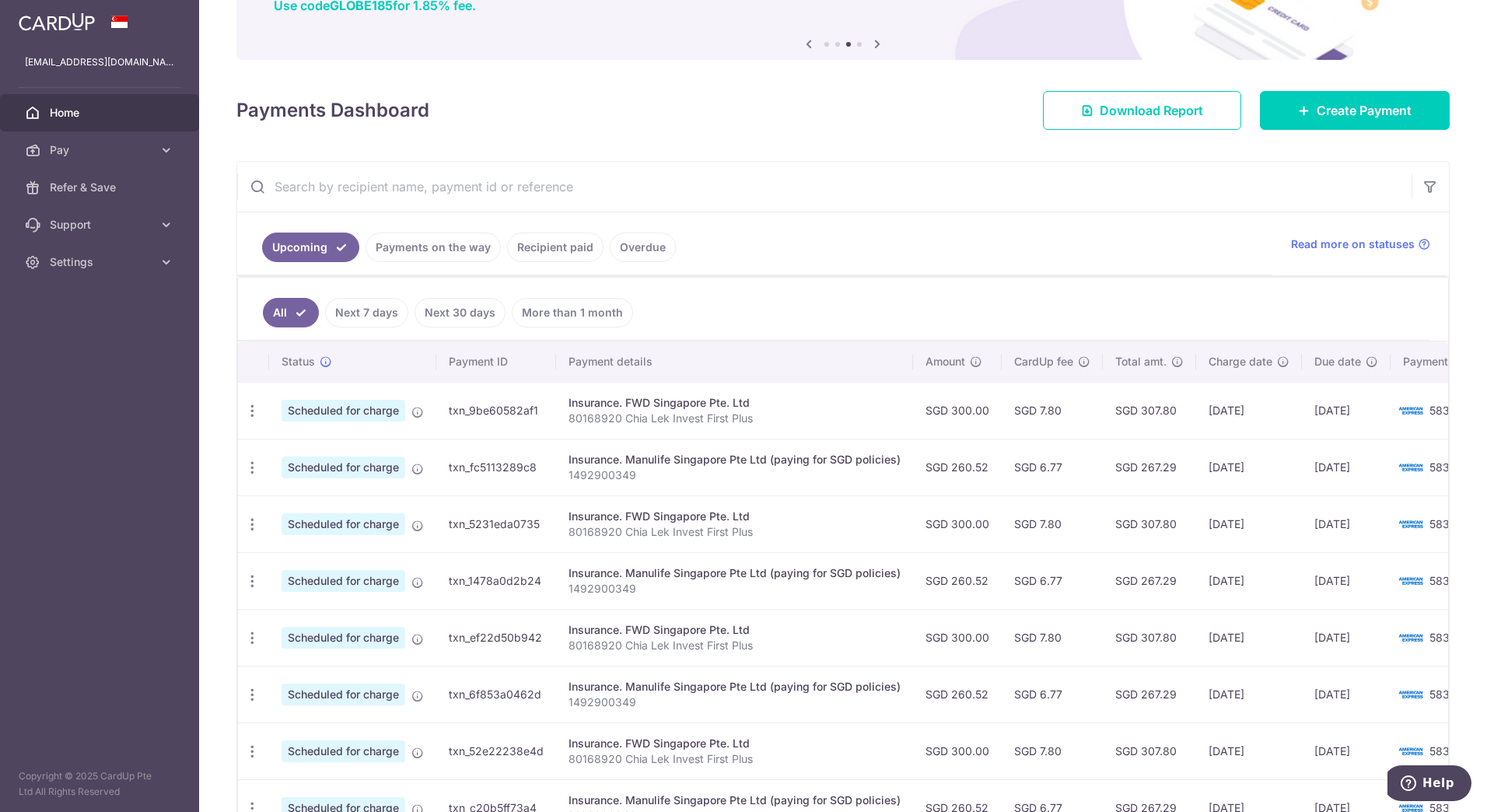
scroll to position [155, 0]
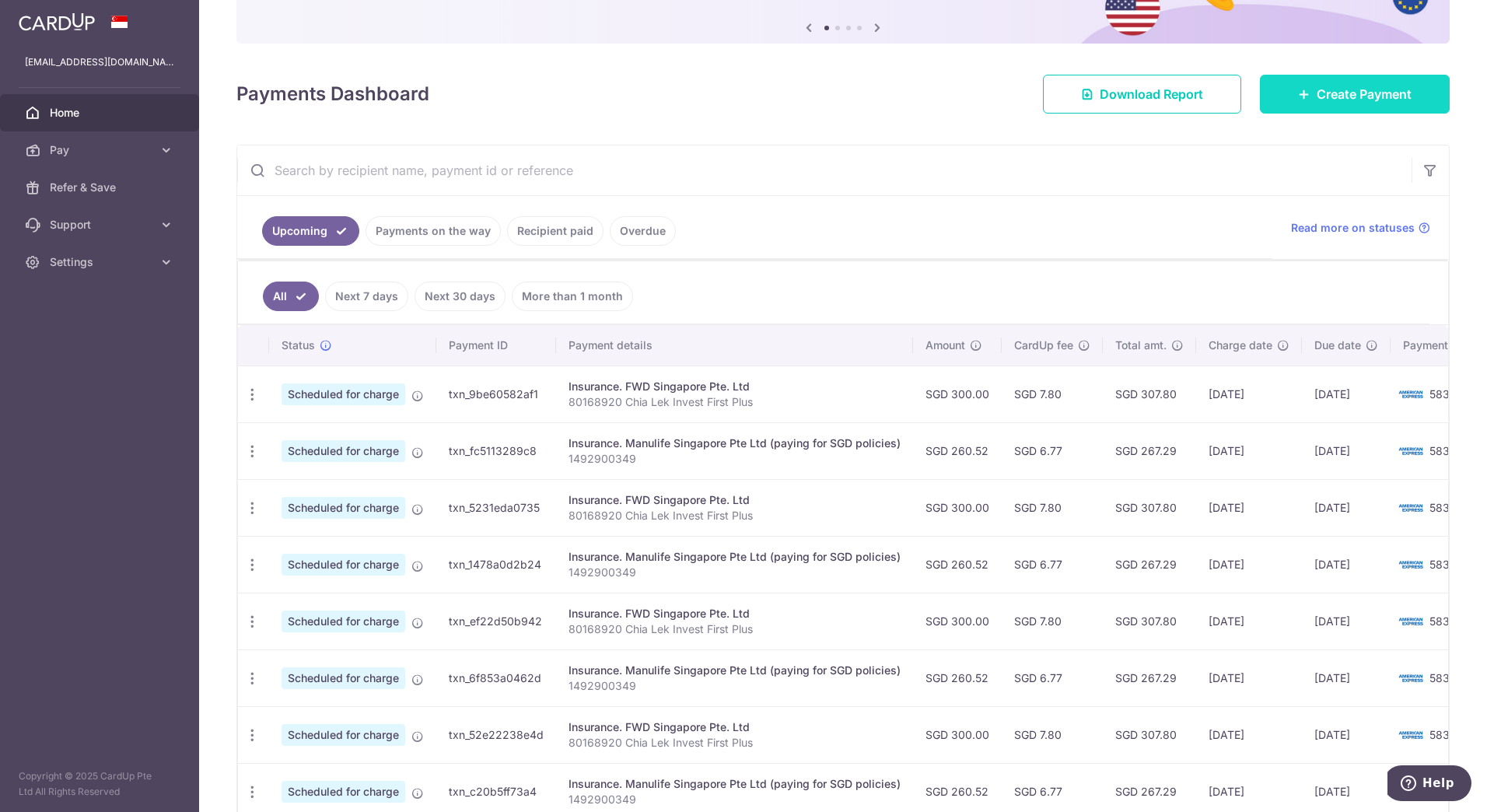
click at [1298, 88] on icon at bounding box center [1304, 94] width 12 height 12
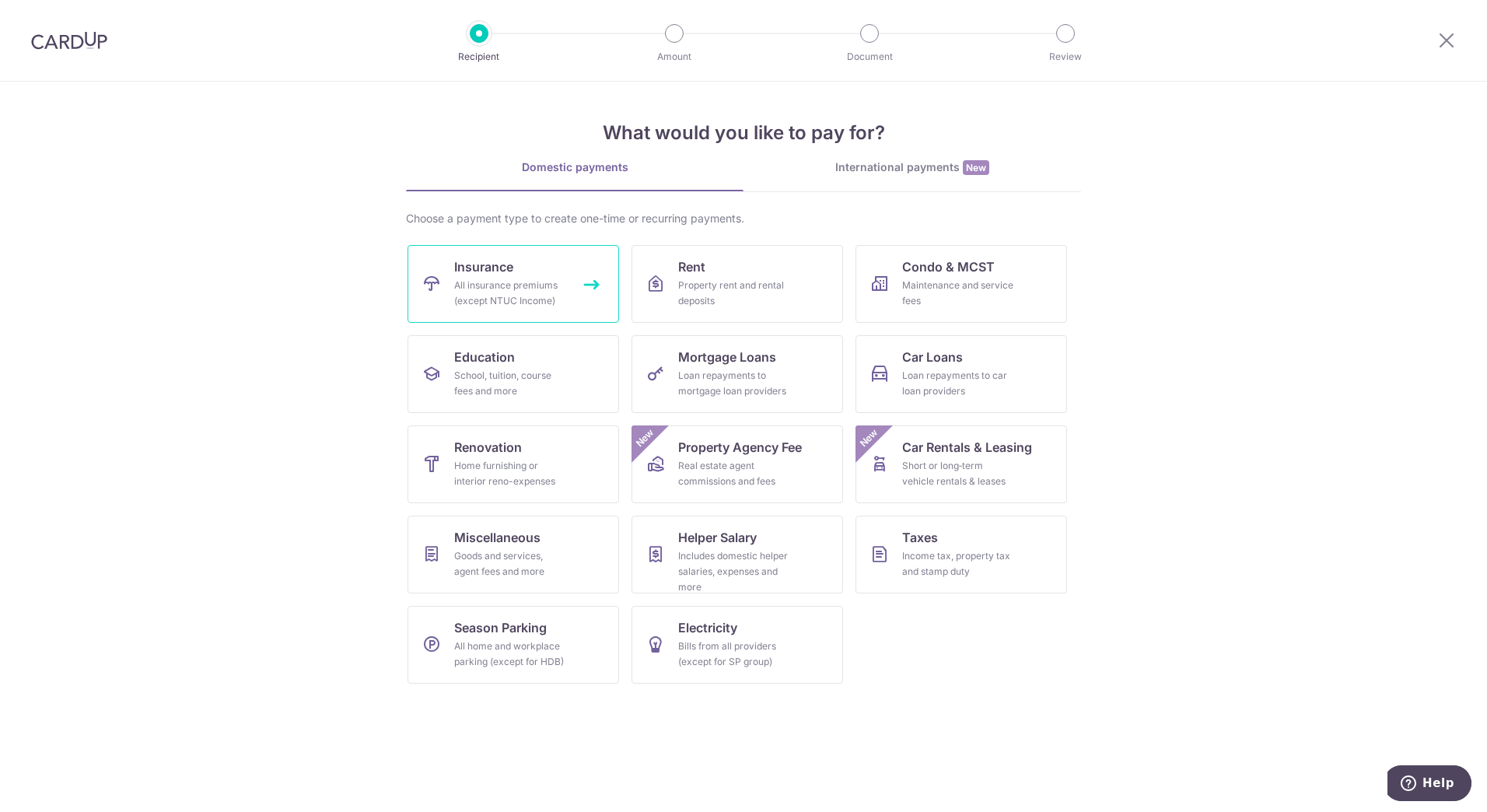
click at [522, 263] on link "Insurance All insurance premiums (except NTUC Income)" at bounding box center [513, 284] width 212 height 78
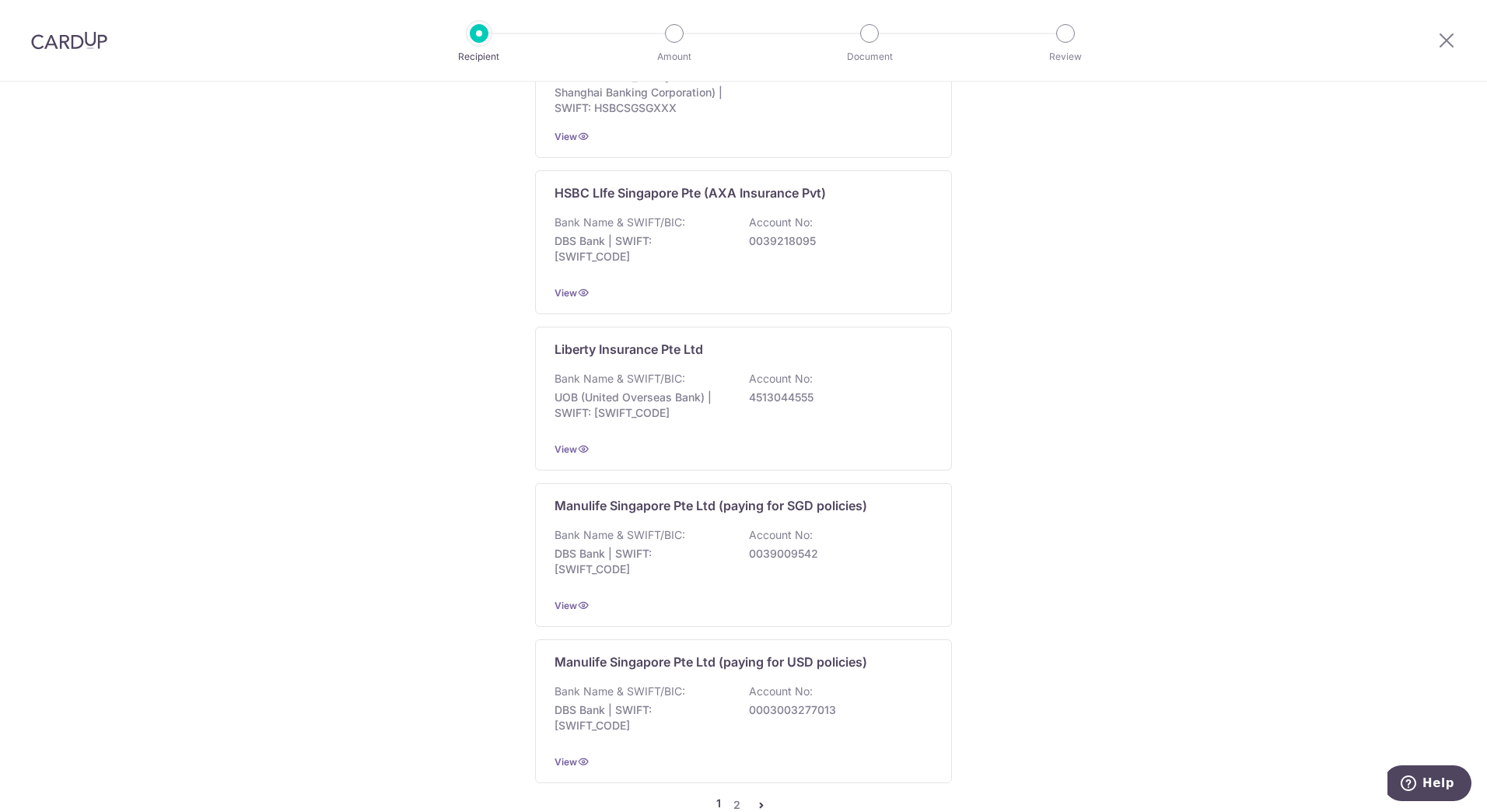
scroll to position [1322, 0]
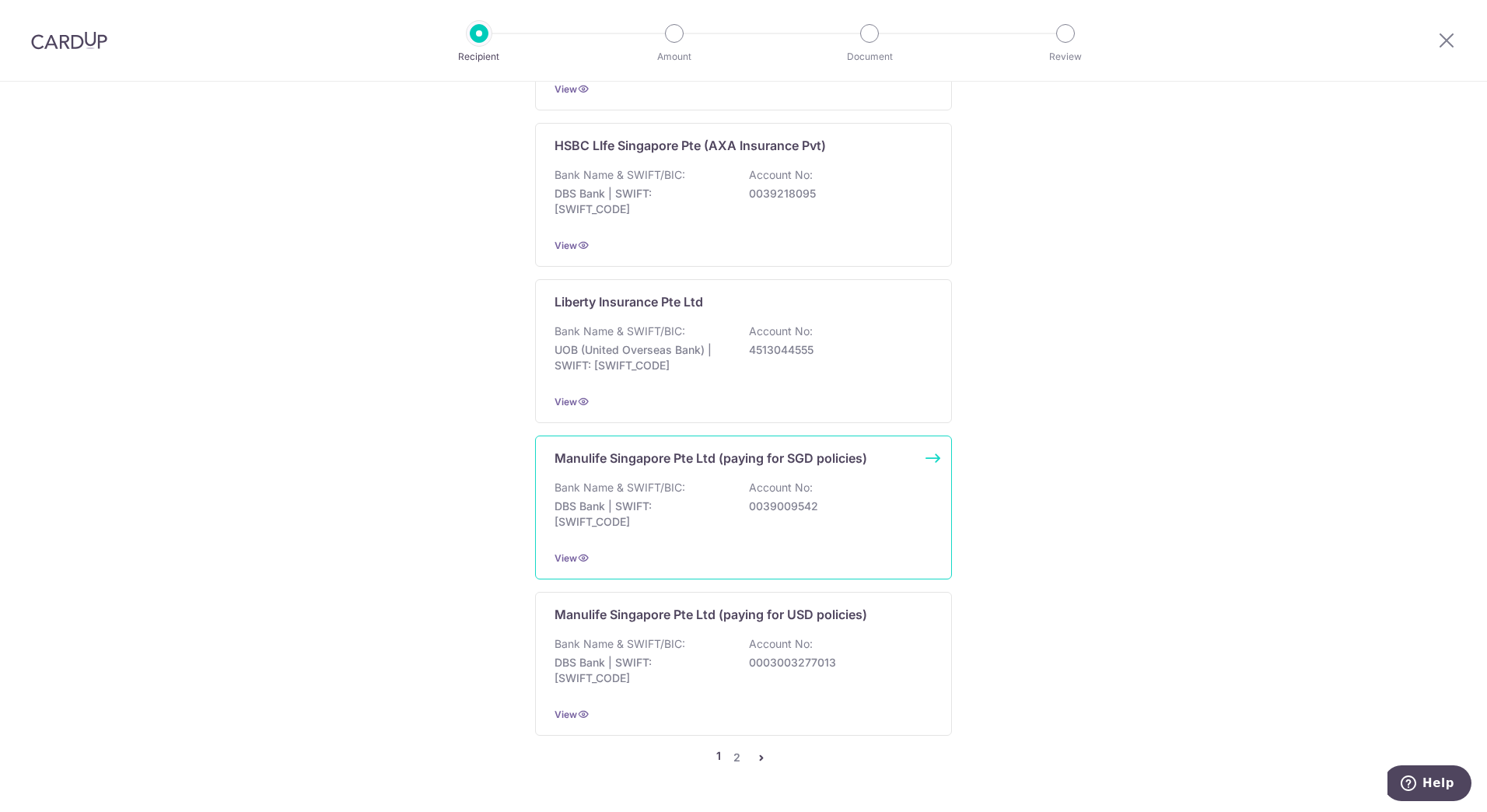
click at [744, 516] on div "Bank Name & SWIFT/BIC: DBS Bank | SWIFT: DBSSSGSGXXX Account No: 0039009542" at bounding box center [744, 509] width 378 height 58
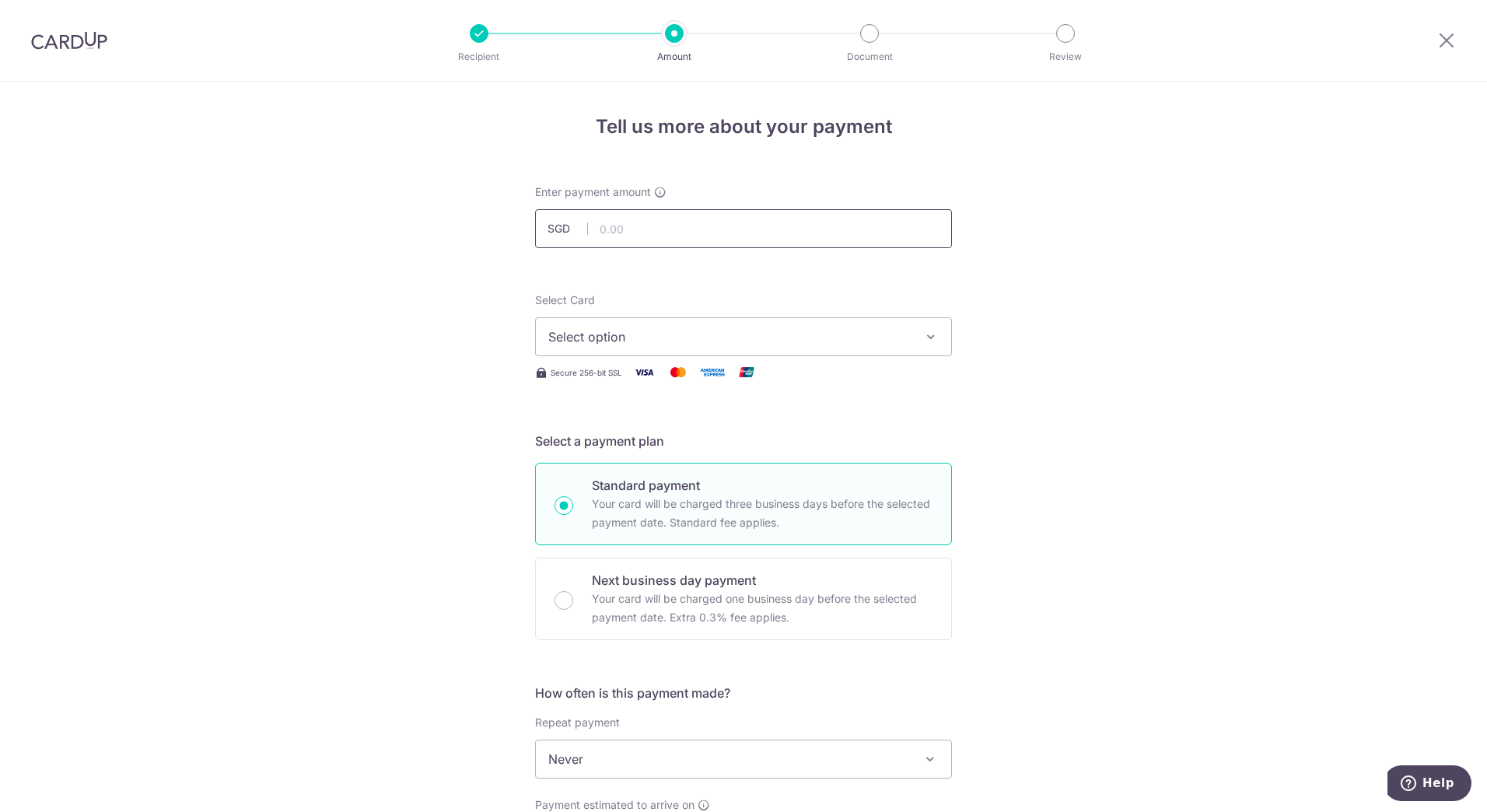
click at [707, 233] on input "text" at bounding box center [743, 228] width 417 height 39
type input "260.52"
type input "1492900349"
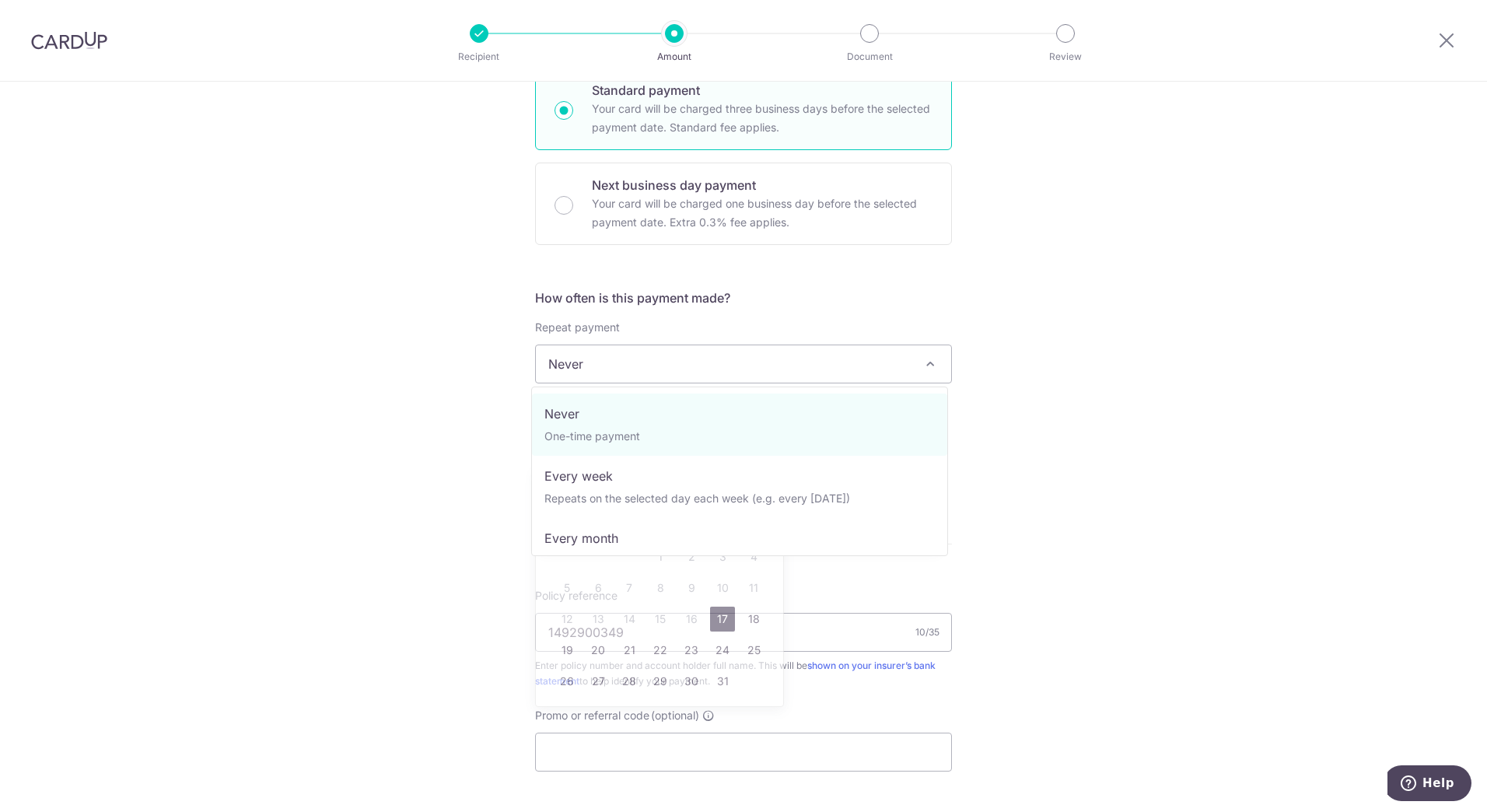
click at [767, 369] on span "Never" at bounding box center [743, 363] width 415 height 37
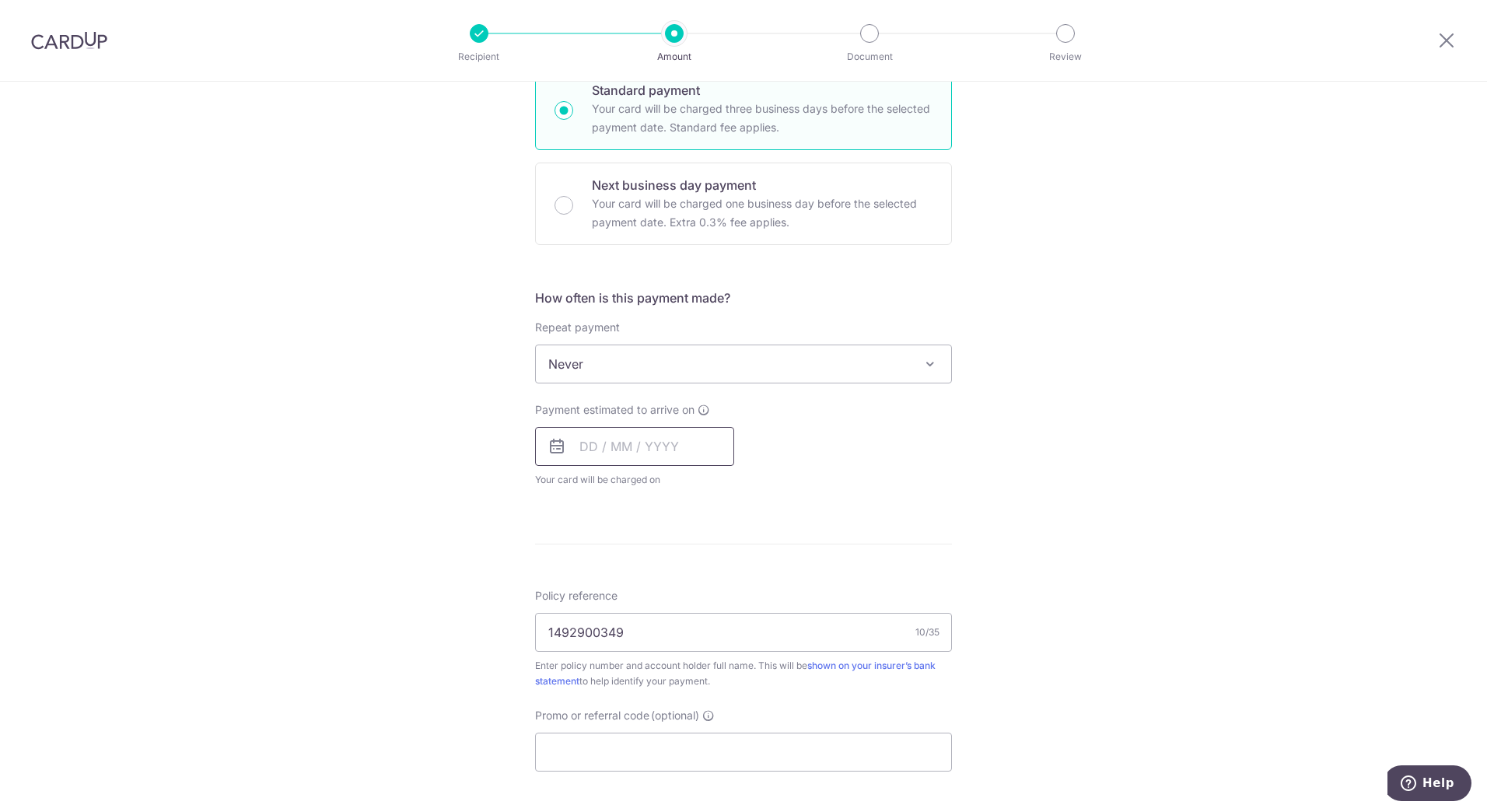
click at [635, 452] on input "text" at bounding box center [635, 446] width 199 height 39
click at [720, 625] on link "17" at bounding box center [723, 619] width 25 height 25
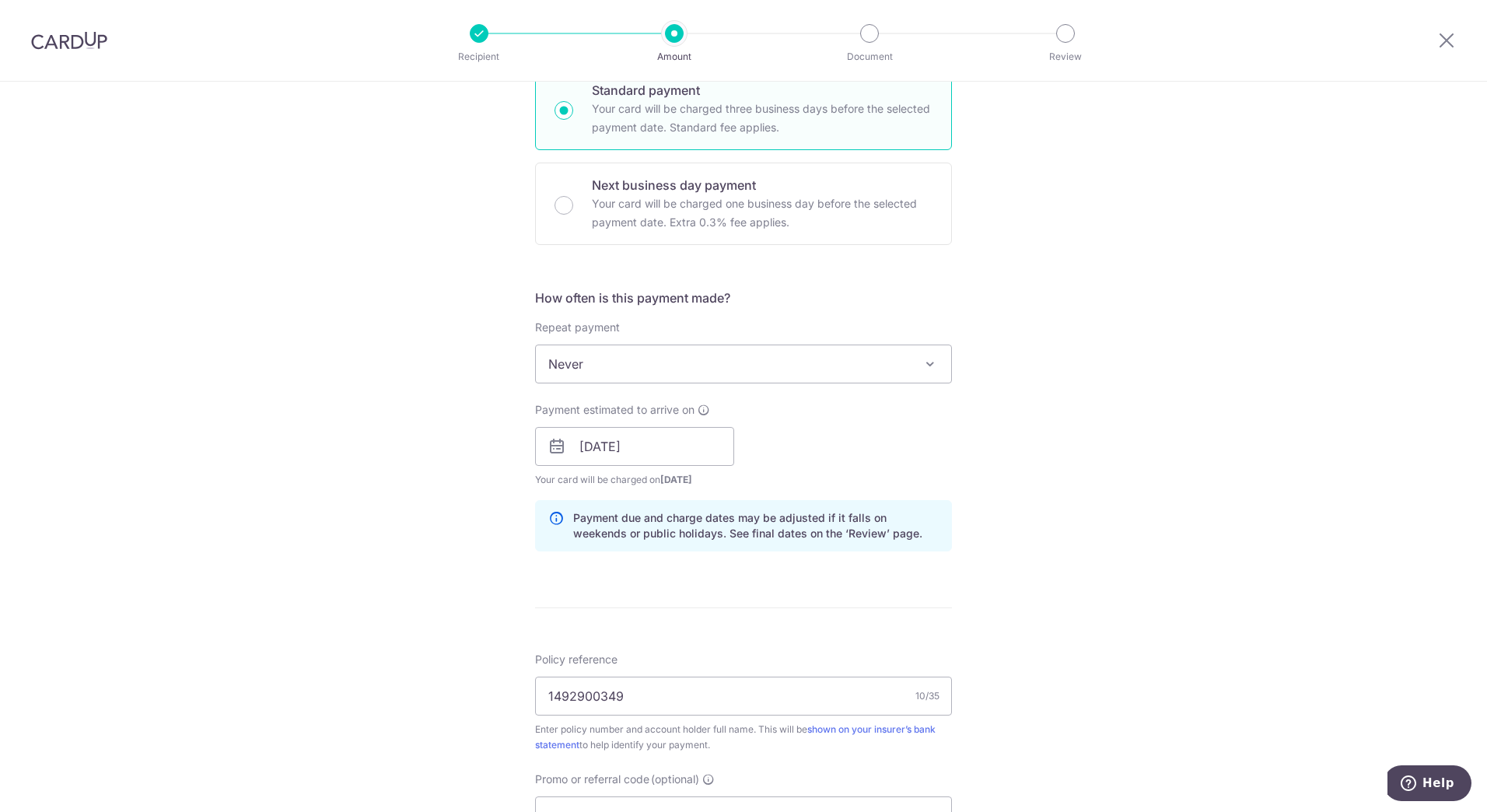
scroll to position [473, 0]
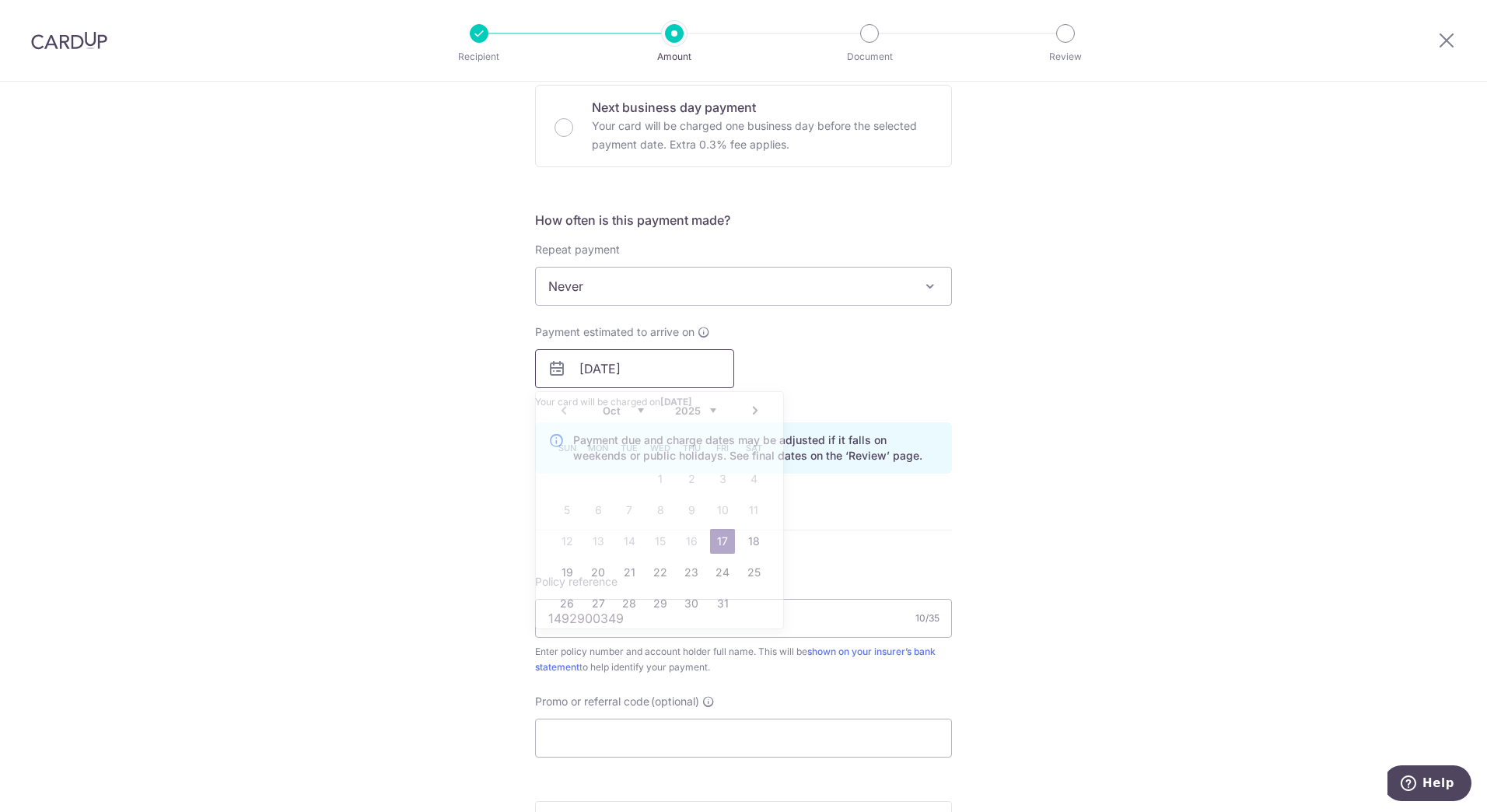
click at [546, 379] on input "17/10/2025" at bounding box center [635, 368] width 199 height 39
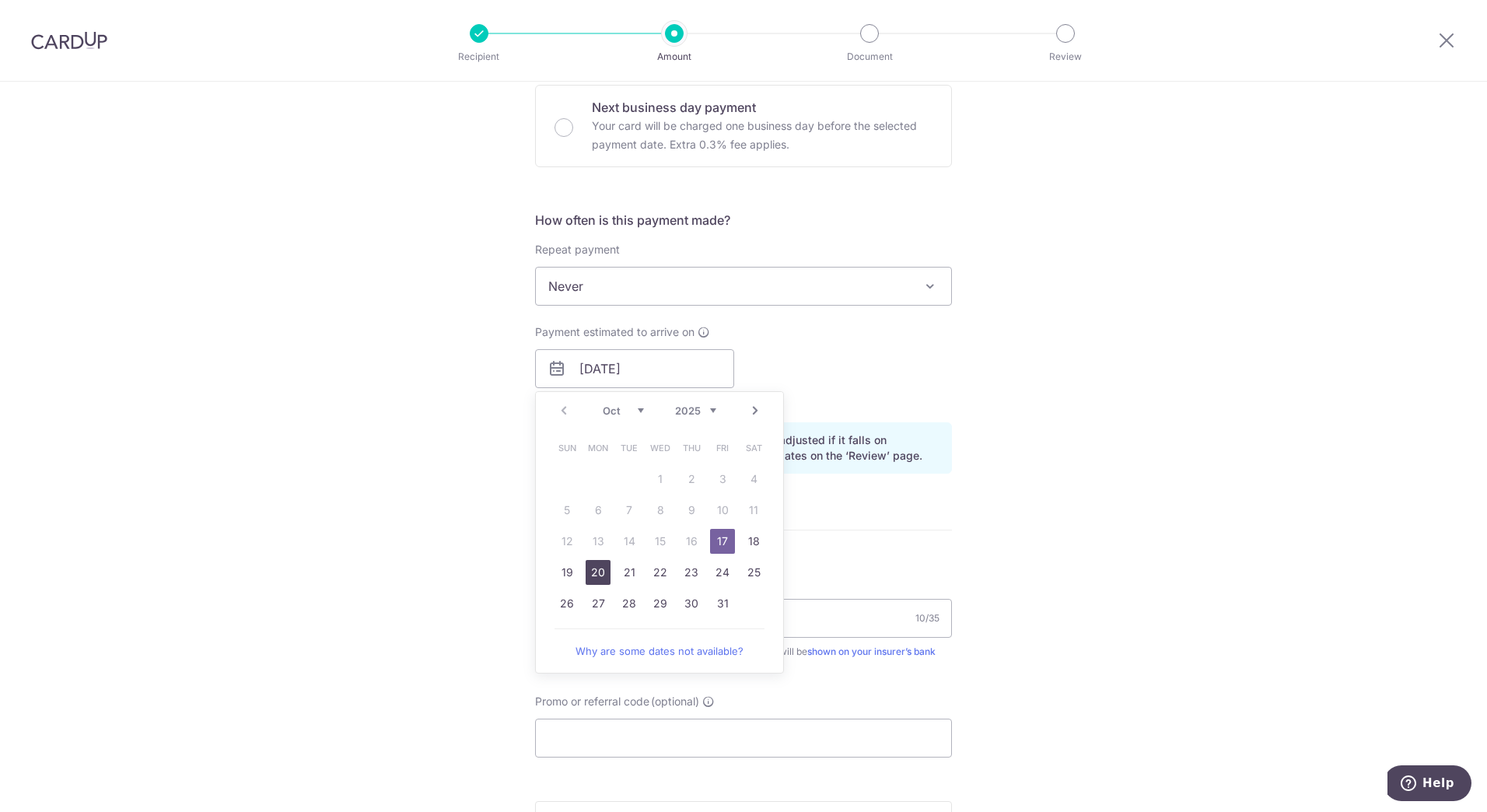
click at [591, 571] on link "20" at bounding box center [598, 572] width 25 height 25
type input "20/10/2025"
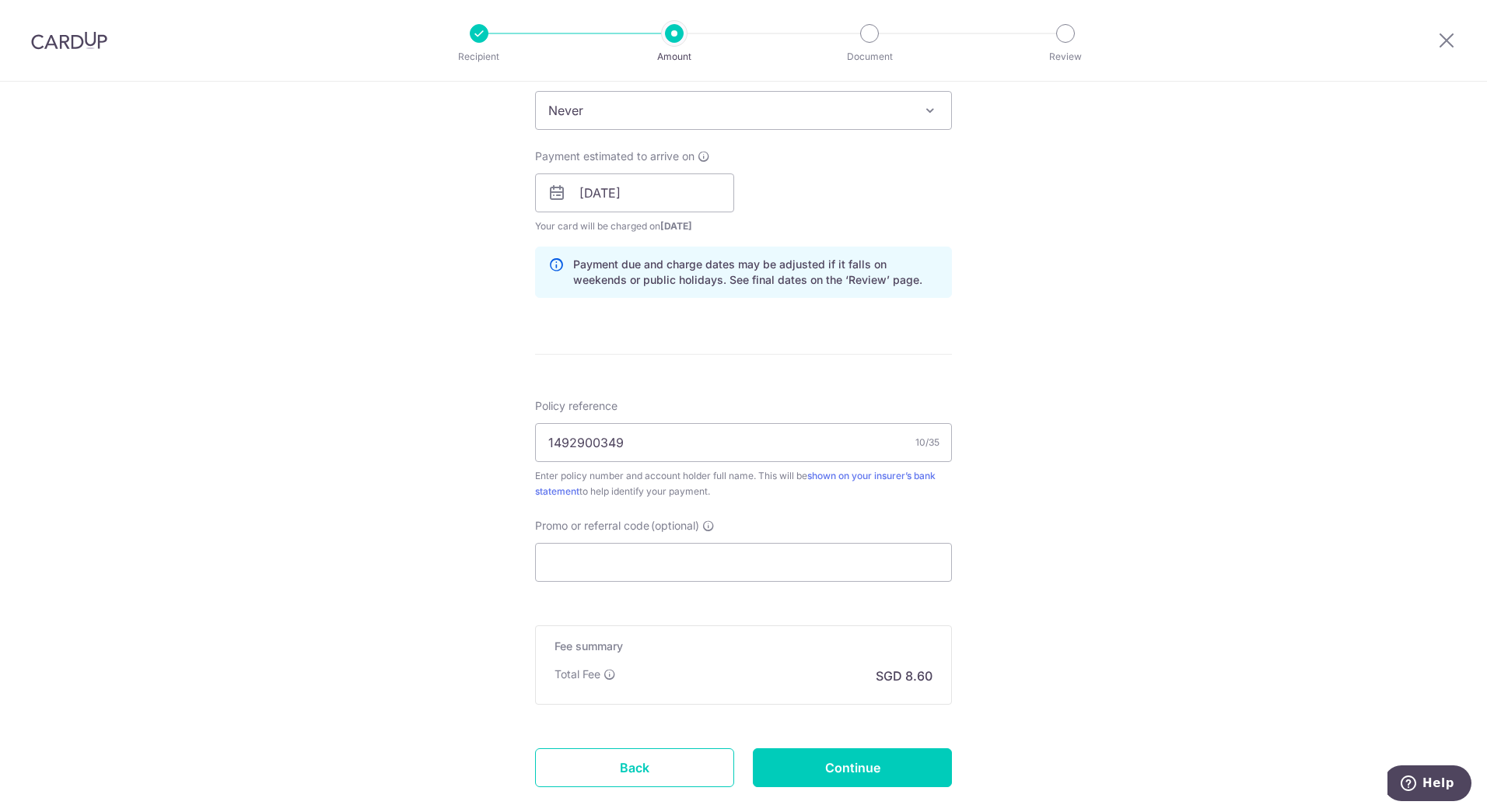
scroll to position [707, 0]
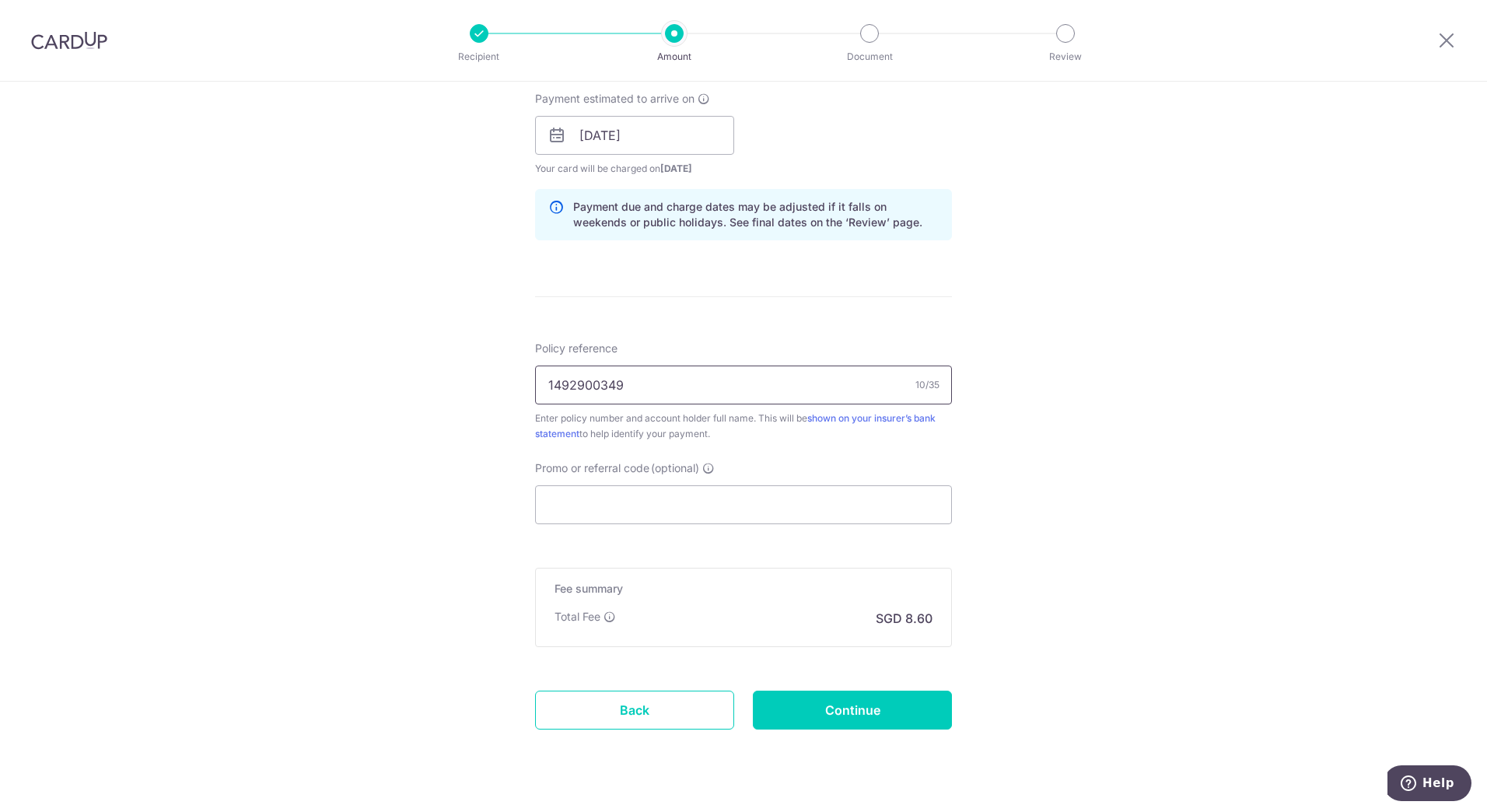
click at [655, 394] on input "1492900349" at bounding box center [743, 384] width 417 height 39
click at [608, 383] on input "1492900349" at bounding box center [743, 384] width 417 height 39
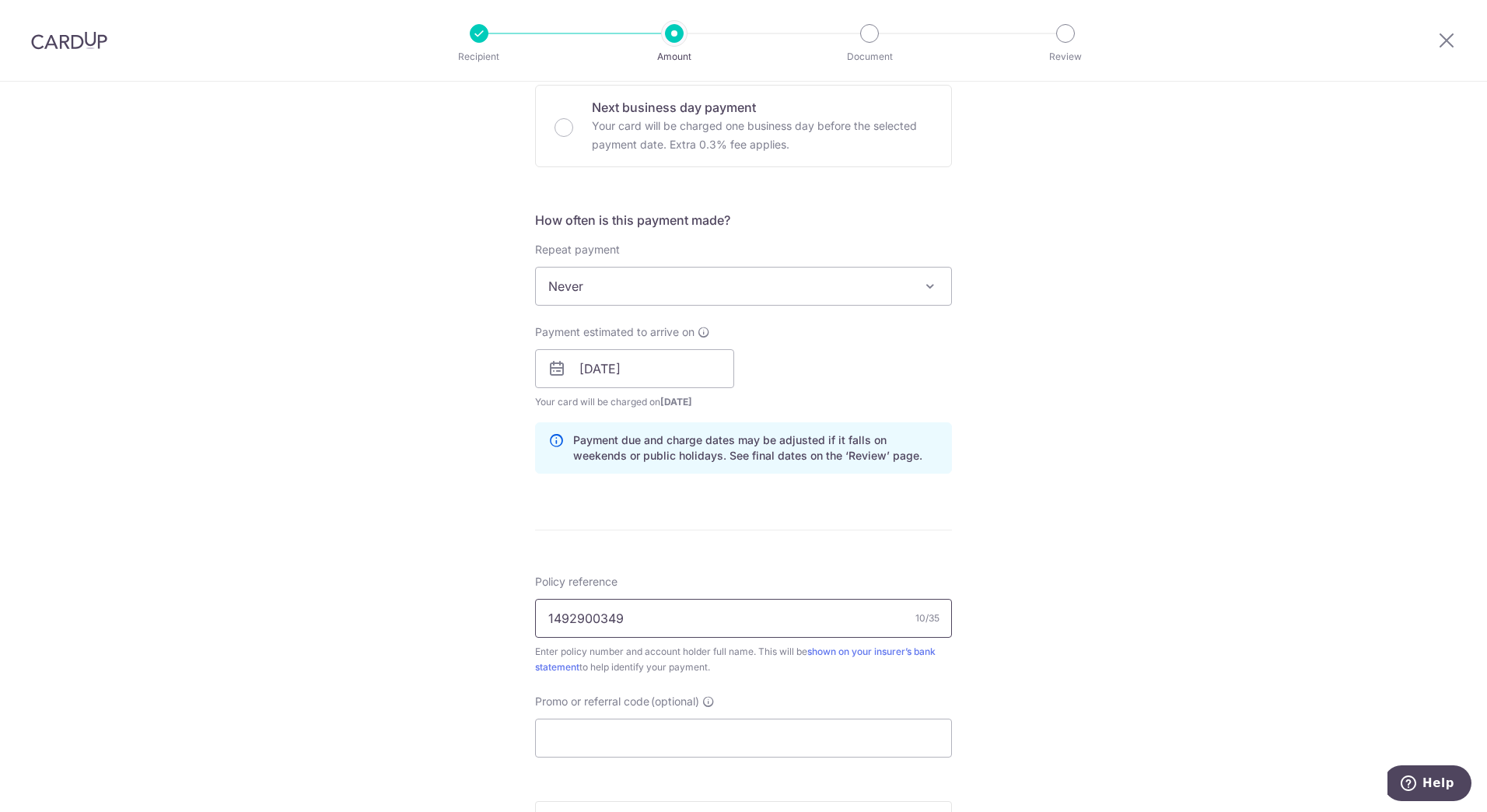
scroll to position [740, 0]
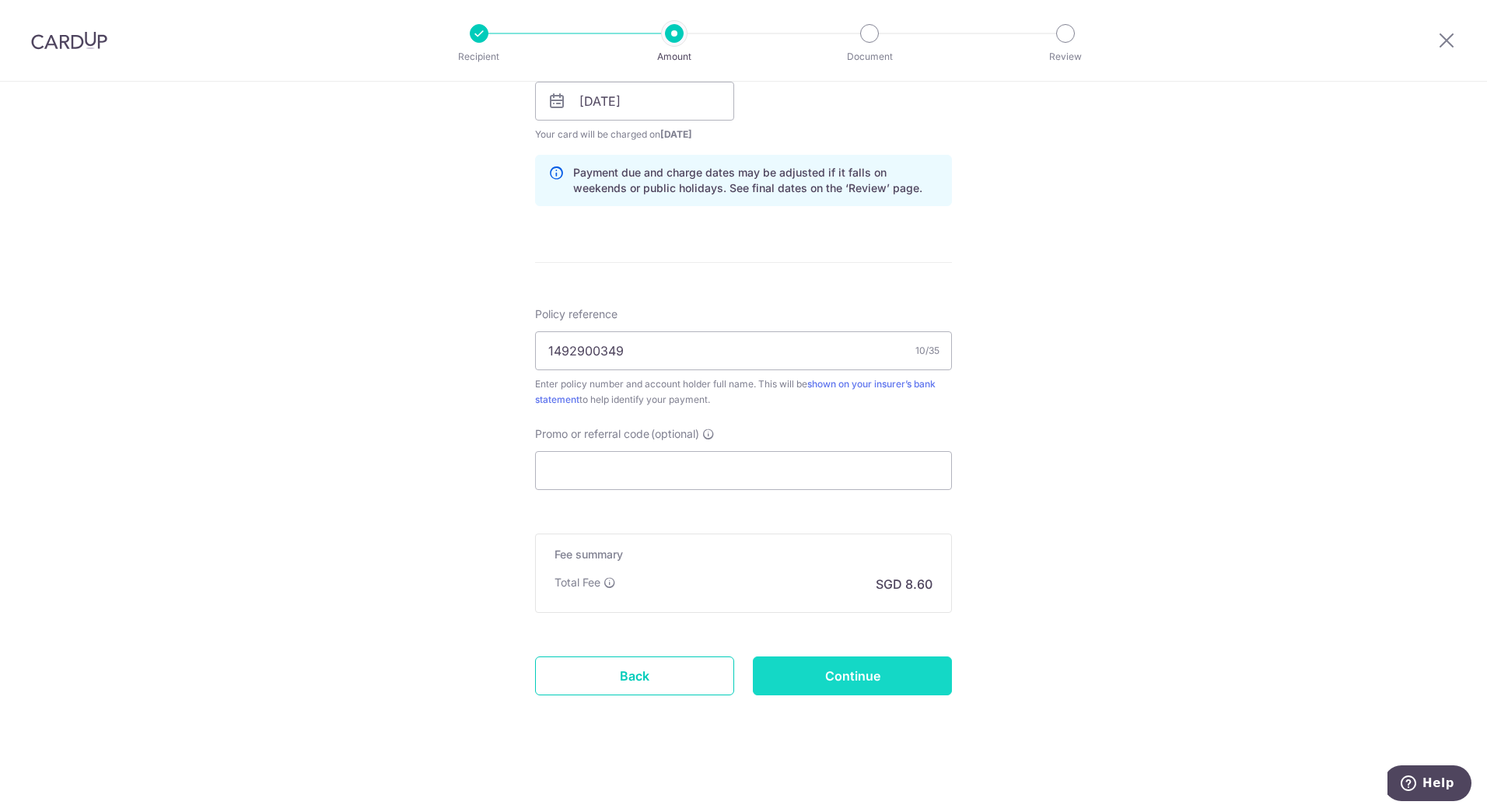
click at [856, 684] on input "Continue" at bounding box center [852, 676] width 199 height 39
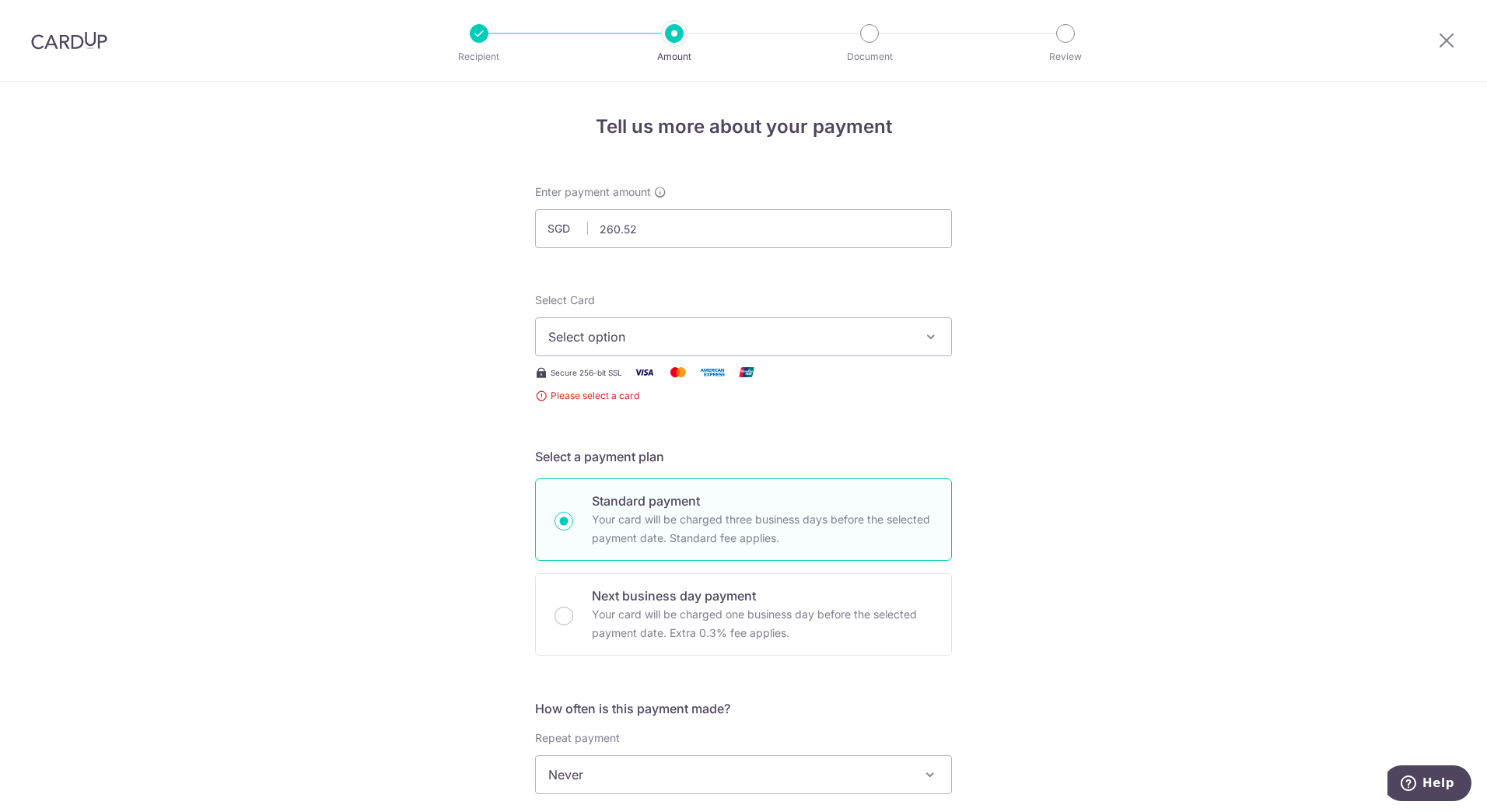
click at [748, 333] on span "Select option" at bounding box center [730, 336] width 362 height 18
click at [662, 423] on li "Your Cards" at bounding box center [743, 411] width 415 height 35
click at [823, 337] on span "Select option" at bounding box center [730, 336] width 362 height 18
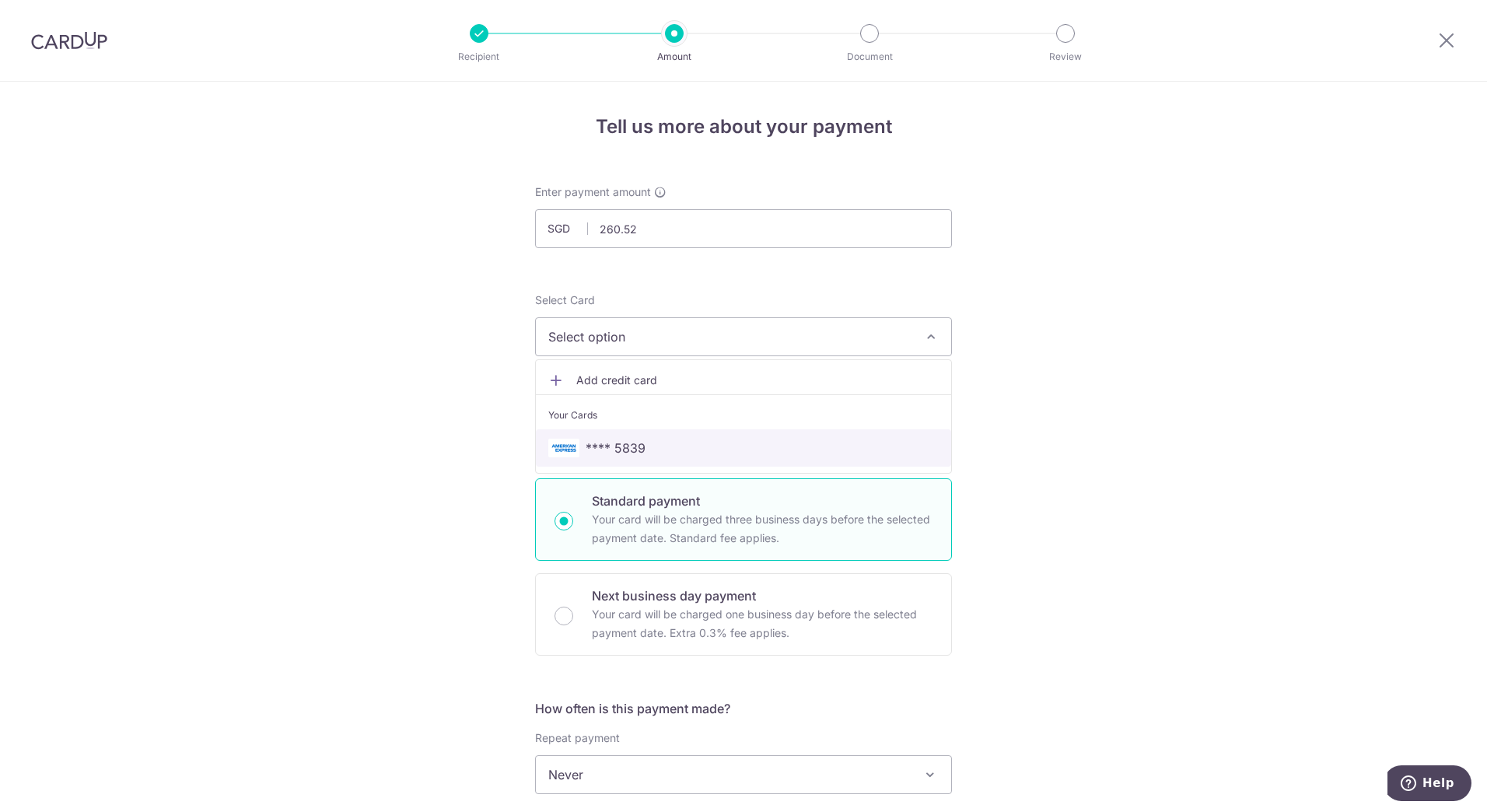
click at [641, 454] on span "**** 5839" at bounding box center [743, 448] width 390 height 18
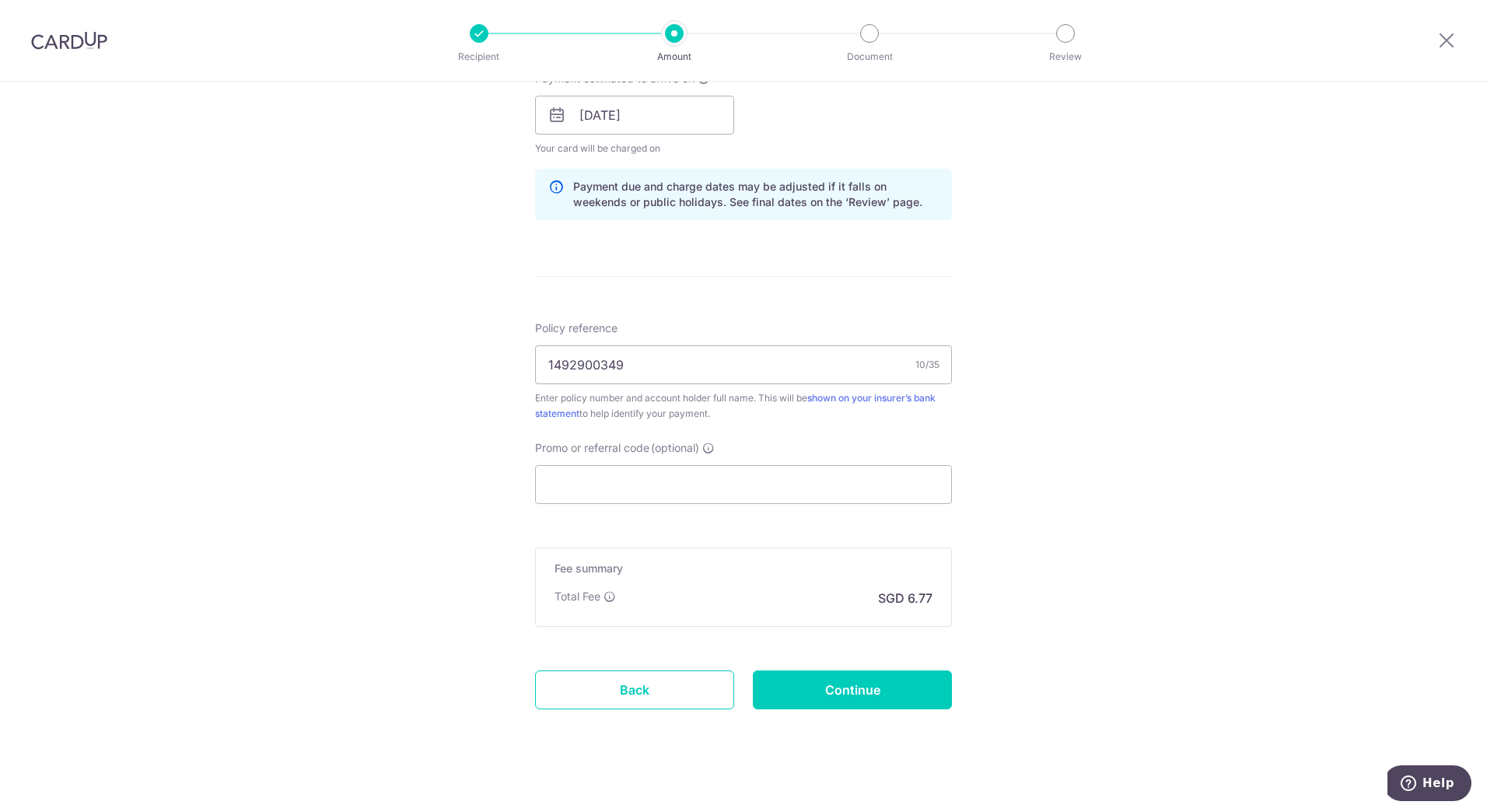
scroll to position [740, 0]
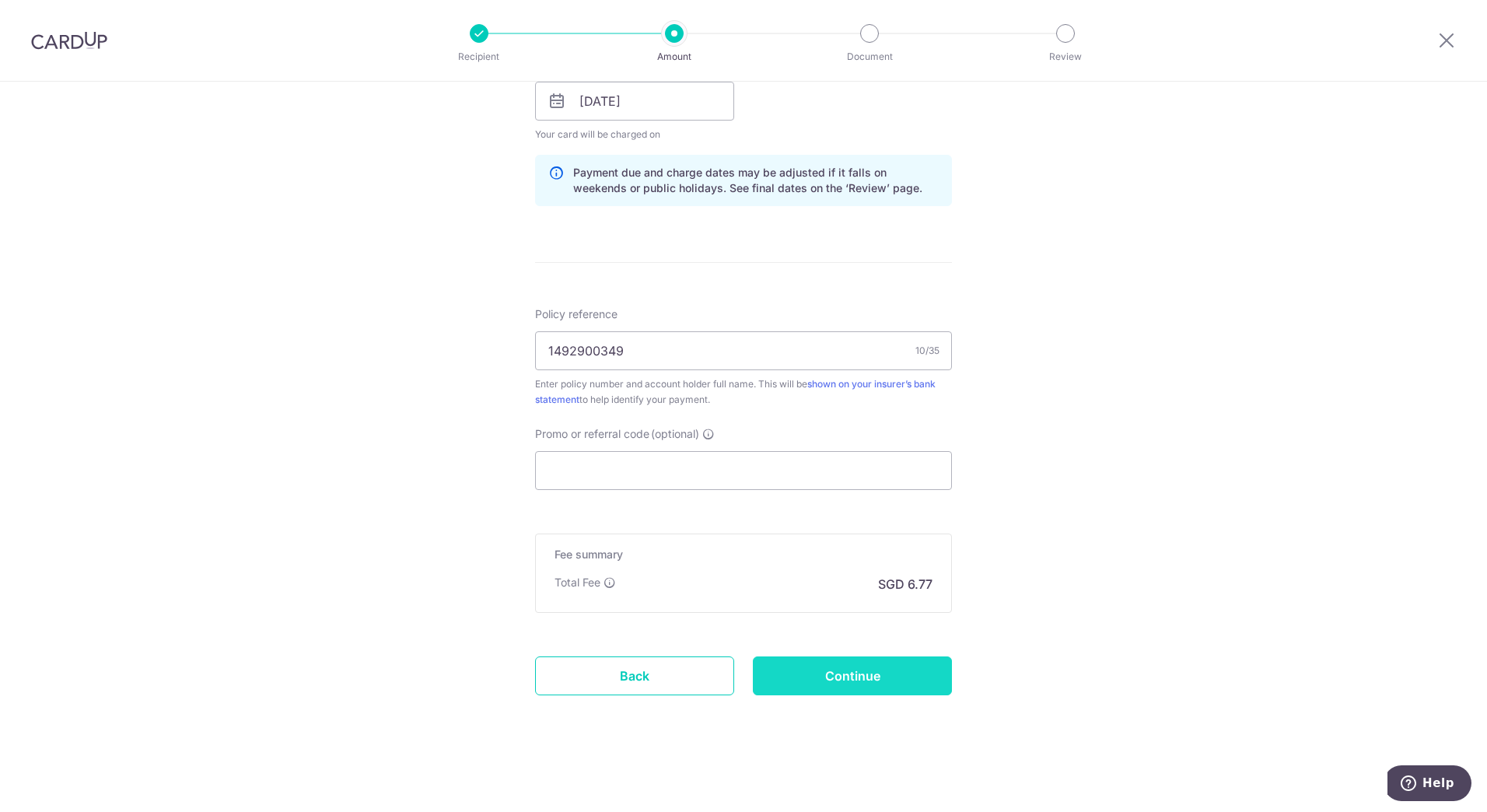
click at [860, 672] on input "Continue" at bounding box center [852, 676] width 199 height 39
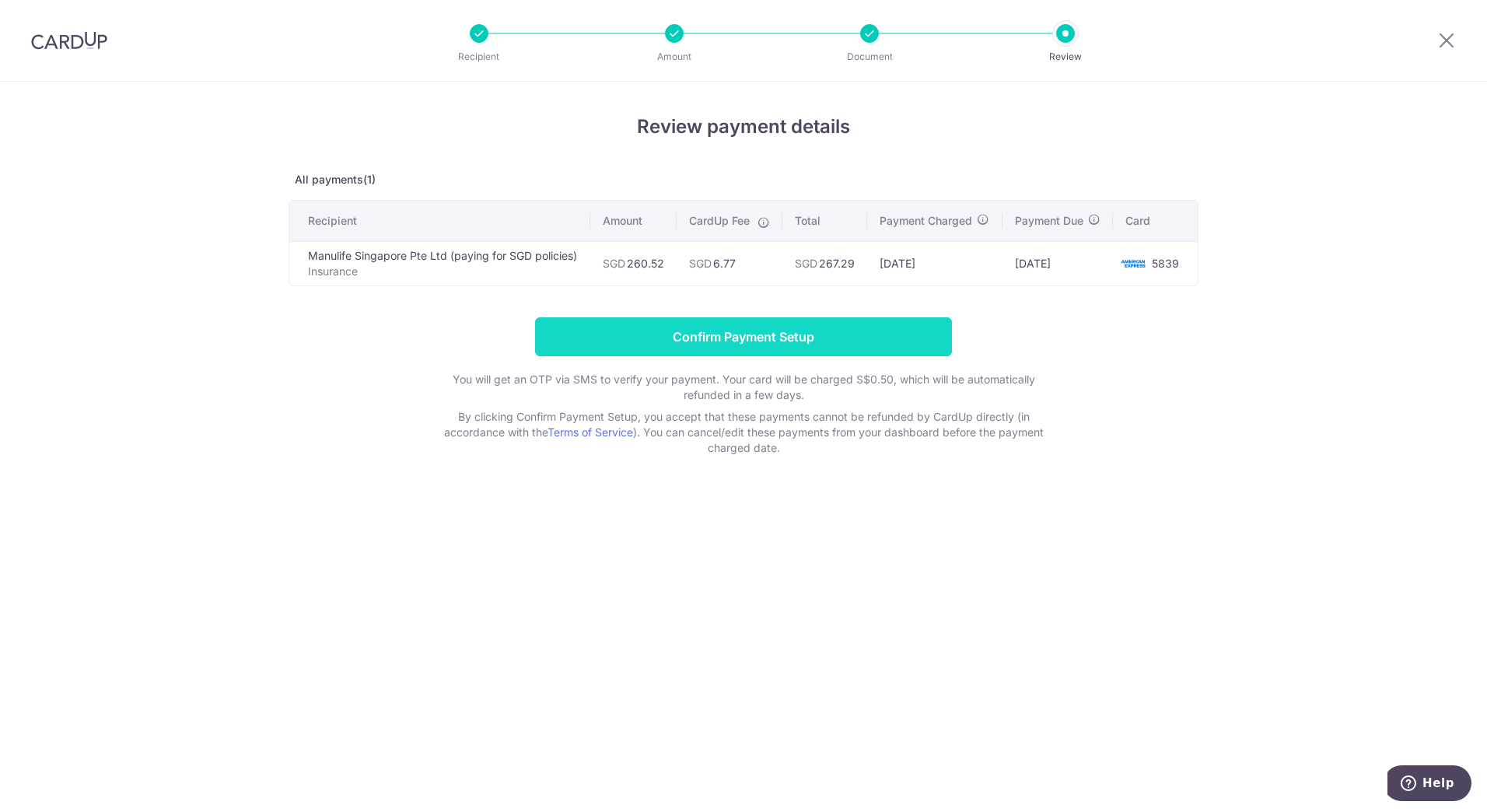
click at [863, 357] on input "Confirm Payment Setup" at bounding box center [743, 336] width 417 height 39
